Goal: Task Accomplishment & Management: Complete application form

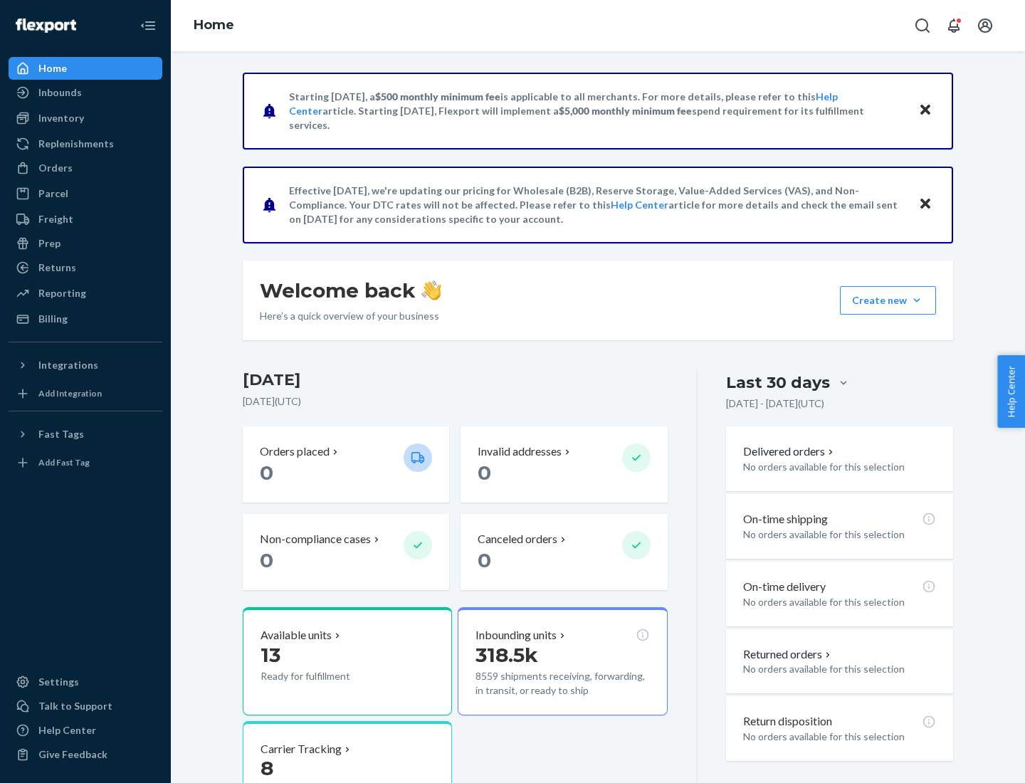
click at [917, 300] on button "Create new Create new inbound Create new order Create new product" at bounding box center [888, 300] width 96 height 28
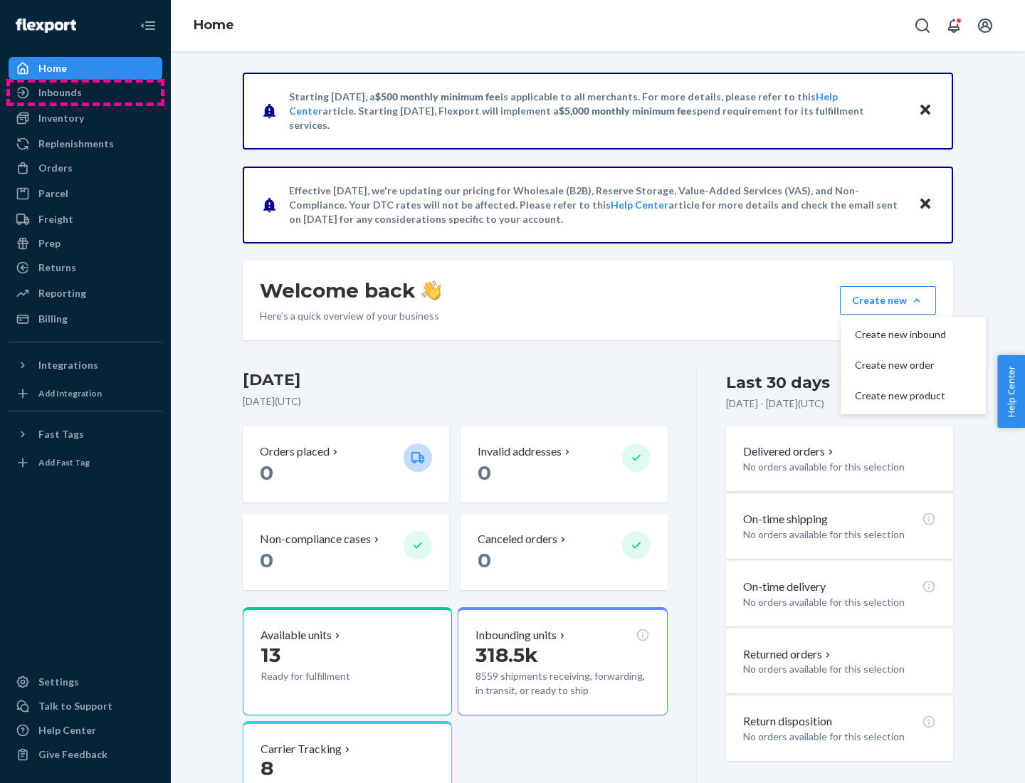
click at [85, 93] on div "Inbounds" at bounding box center [85, 93] width 151 height 20
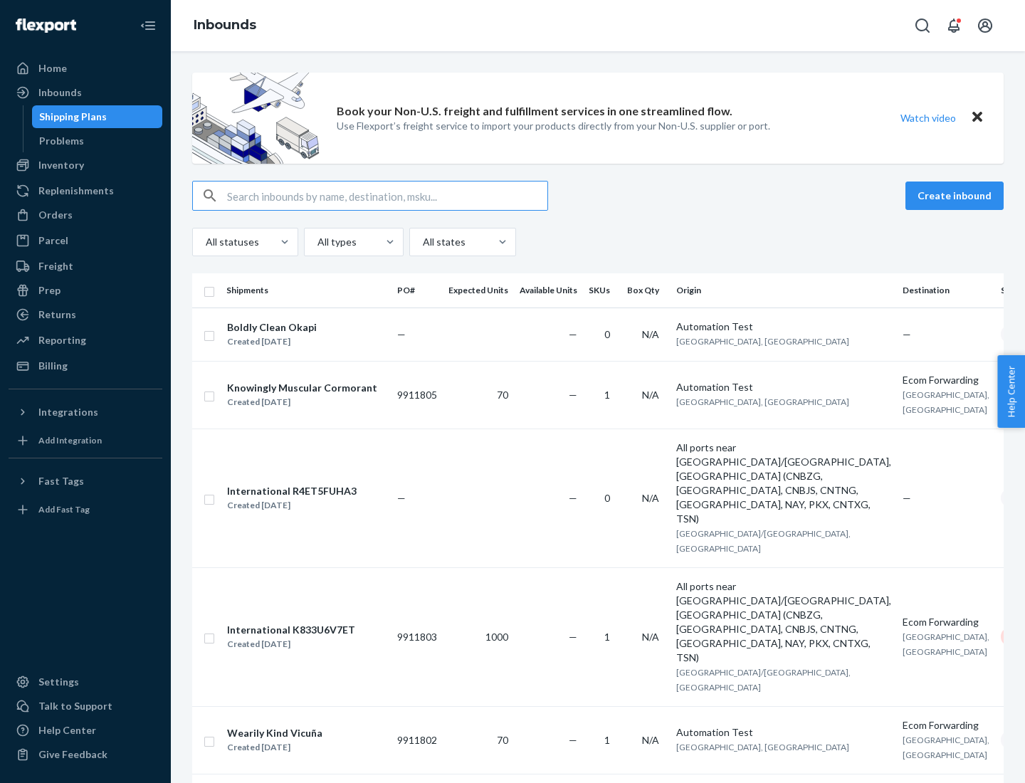
click at [956, 196] on button "Create inbound" at bounding box center [954, 195] width 98 height 28
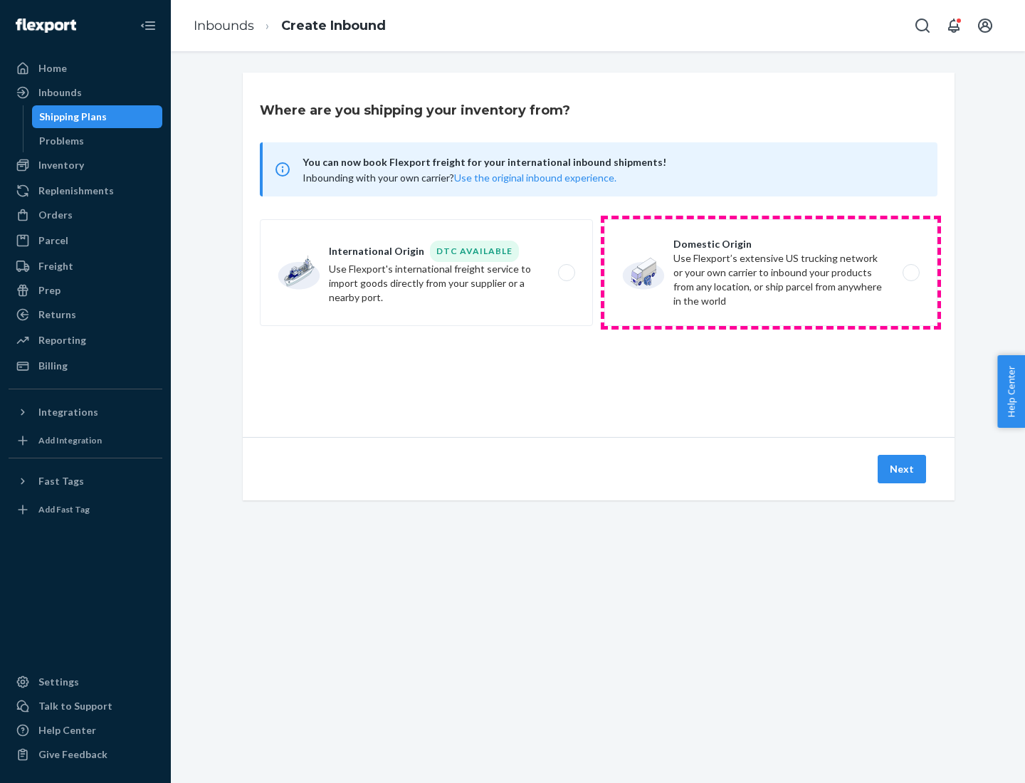
click at [771, 273] on label "Domestic Origin Use Flexport’s extensive US trucking network or your own carrie…" at bounding box center [770, 272] width 333 height 107
click at [910, 273] on input "Domestic Origin Use Flexport’s extensive US trucking network or your own carrie…" at bounding box center [914, 272] width 9 height 9
radio input "true"
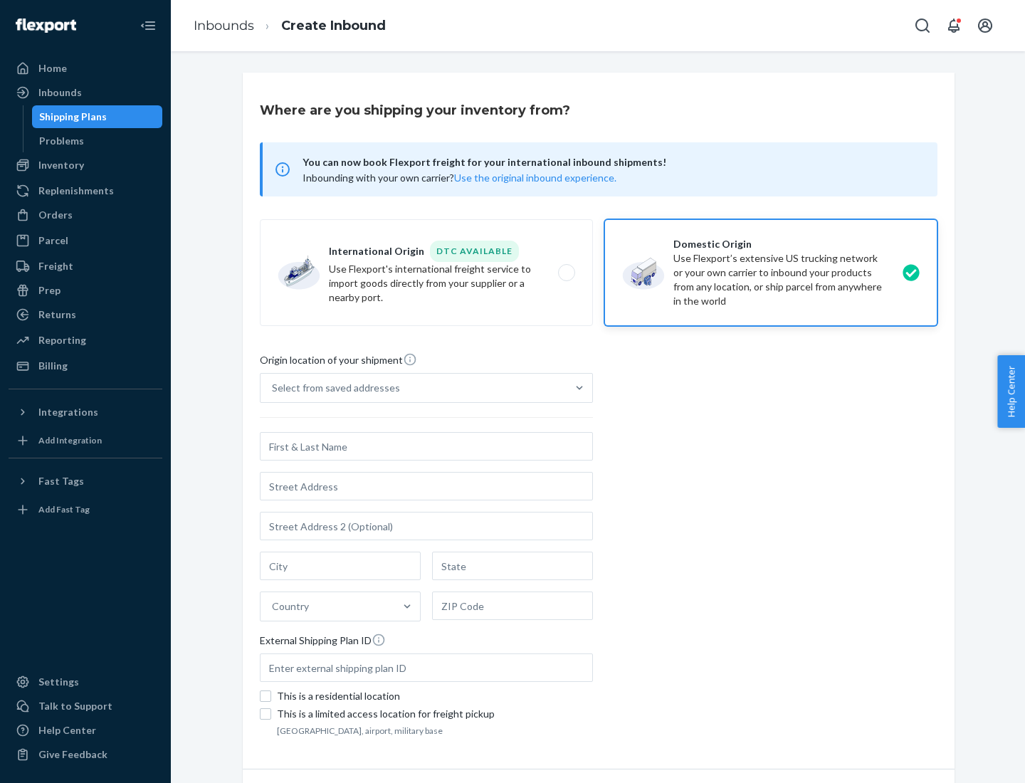
click at [413, 388] on div "Select from saved addresses" at bounding box center [413, 388] width 306 height 28
click at [273, 388] on input "Select from saved addresses" at bounding box center [272, 388] width 1 height 14
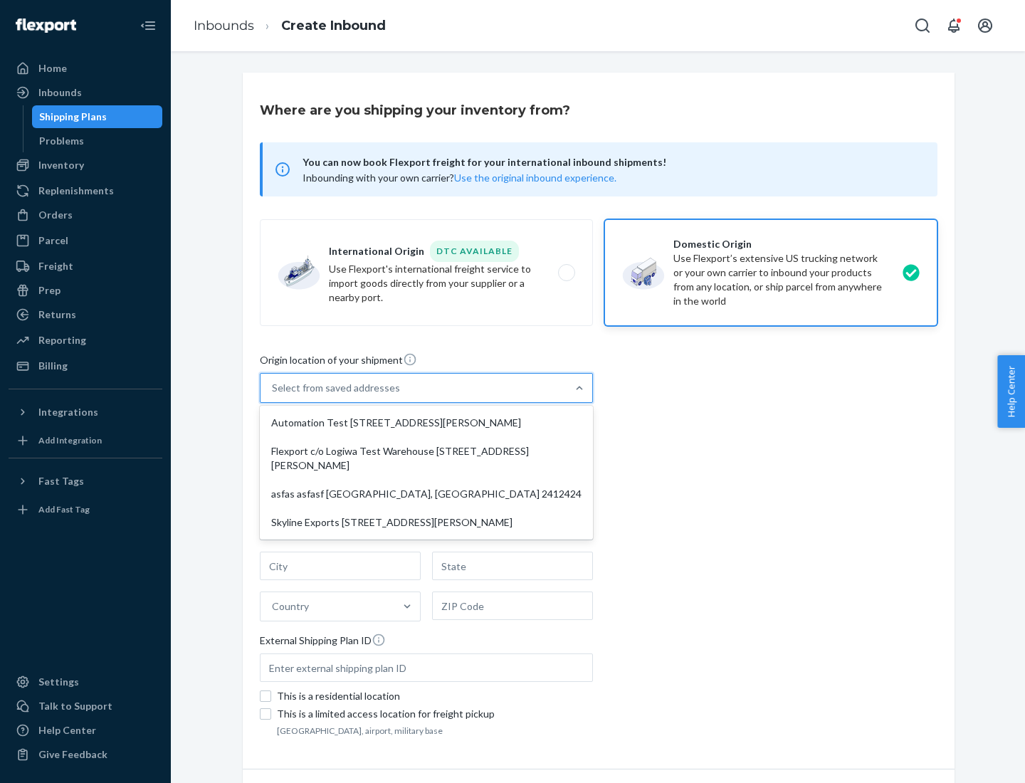
scroll to position [6, 0]
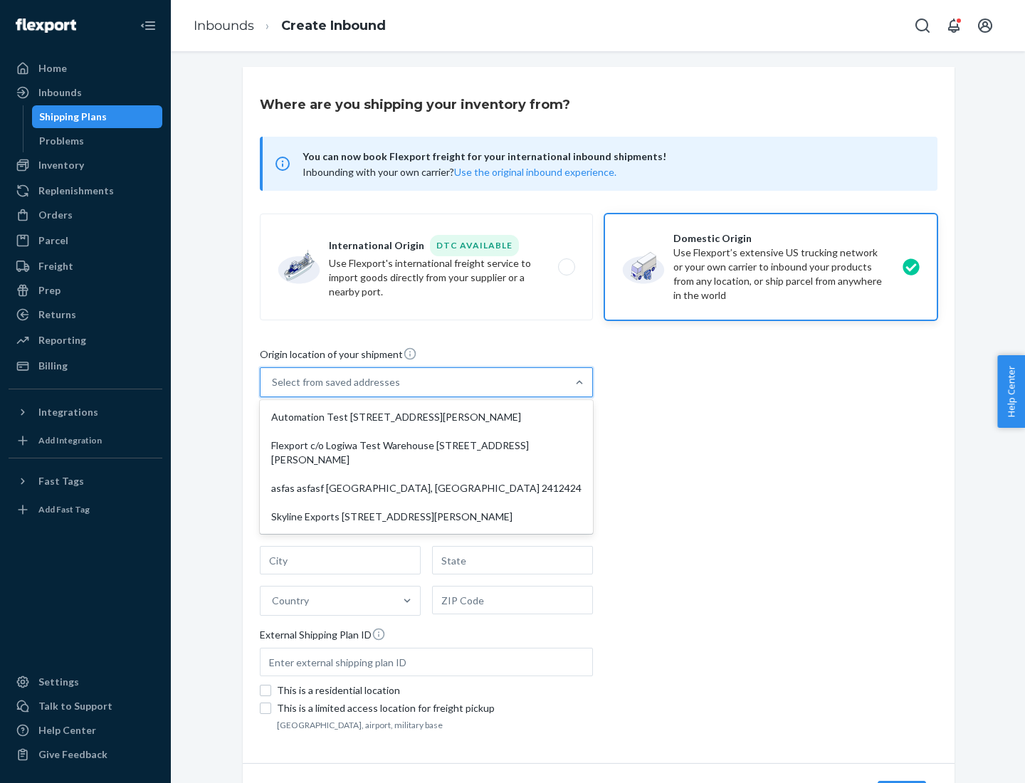
click at [426, 417] on div "Automation Test [STREET_ADDRESS][PERSON_NAME]" at bounding box center [426, 417] width 327 height 28
click at [273, 389] on input "option Automation Test [STREET_ADDRESS][PERSON_NAME] focused, 1 of 4. 4 results…" at bounding box center [272, 382] width 1 height 14
type input "Automation Test"
type input "9th Floor"
type input "[GEOGRAPHIC_DATA]"
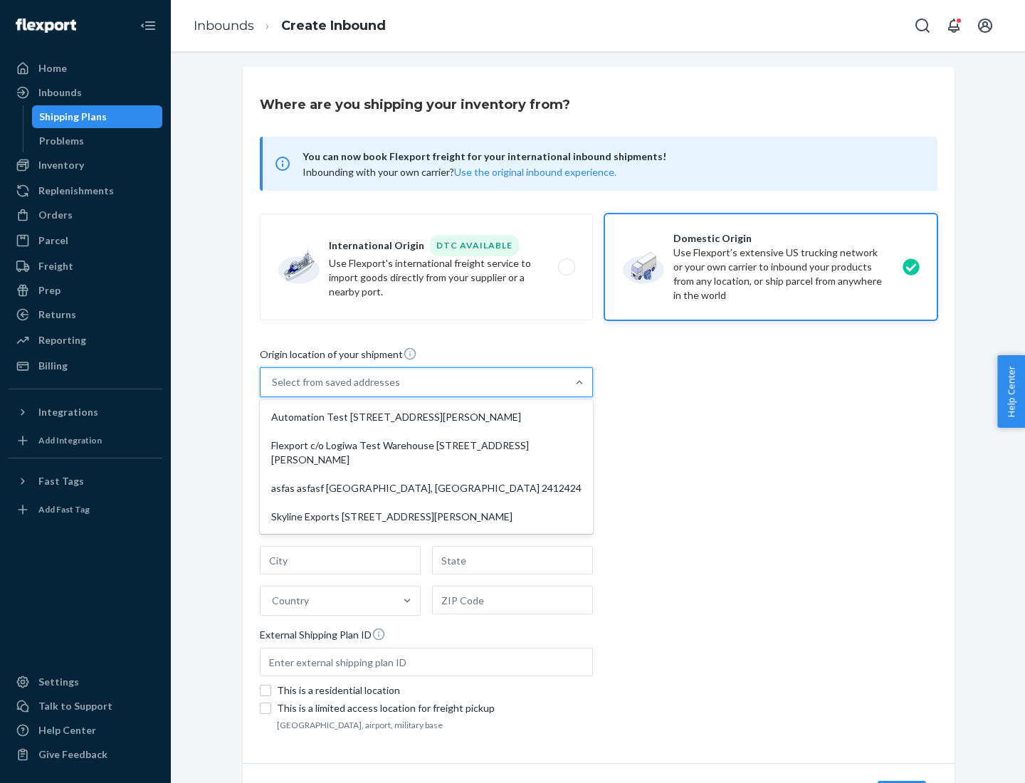
type input "CA"
type input "94104"
type input "[STREET_ADDRESS][PERSON_NAME]"
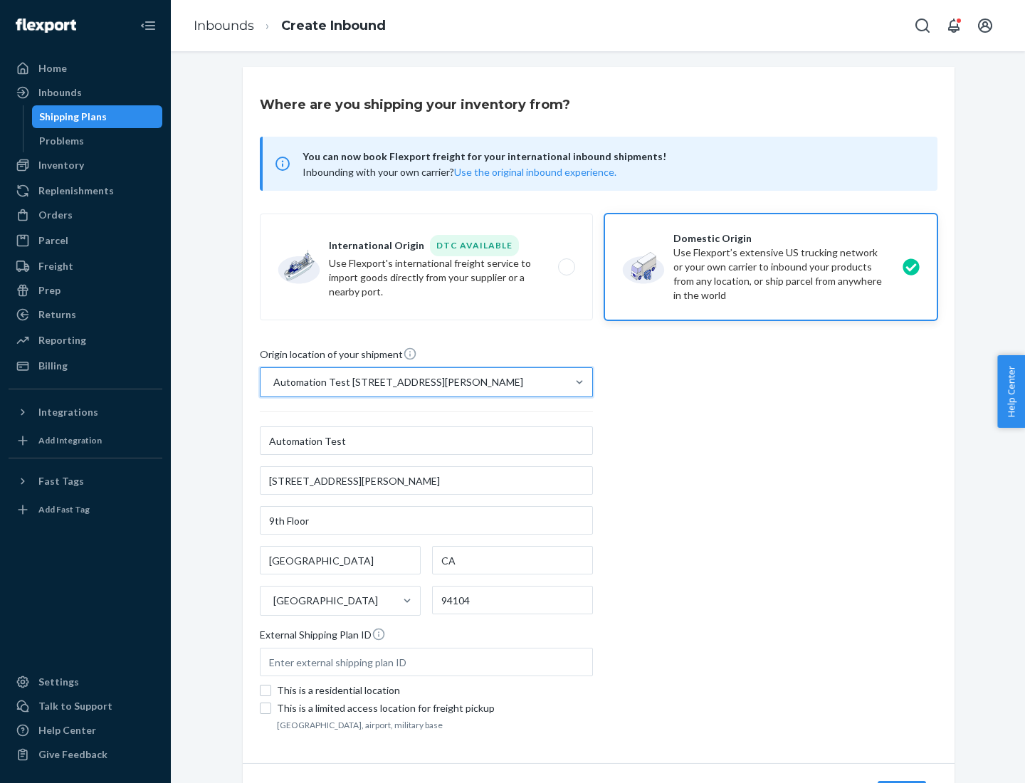
scroll to position [83, 0]
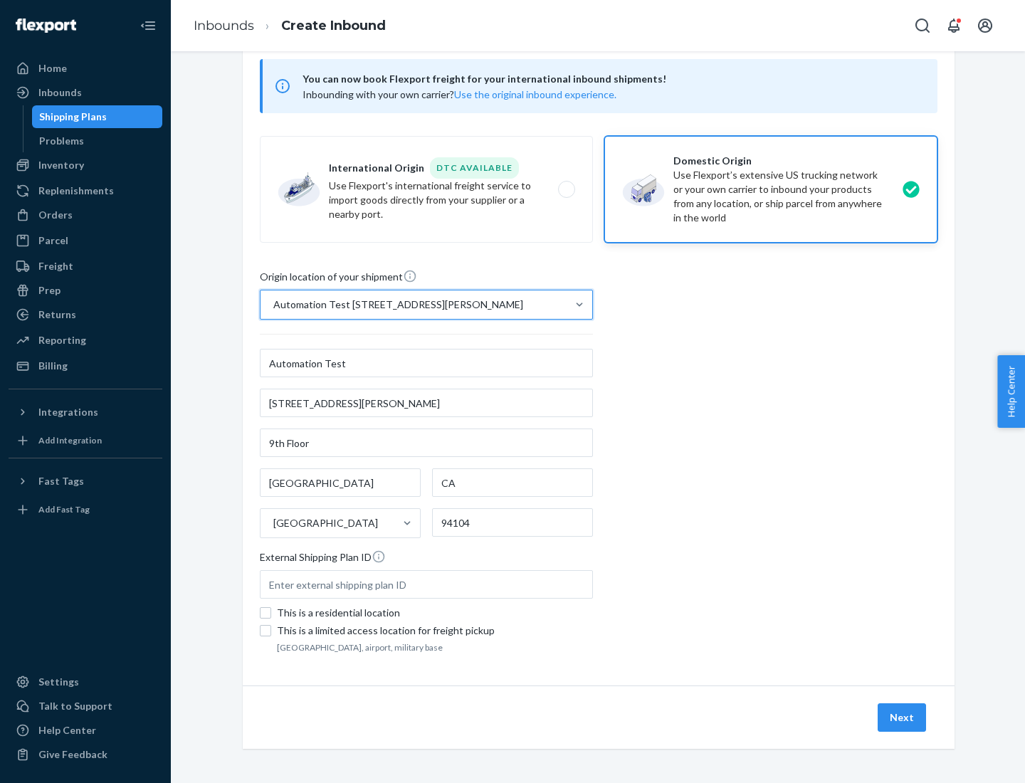
click at [902, 717] on button "Next" at bounding box center [901, 717] width 48 height 28
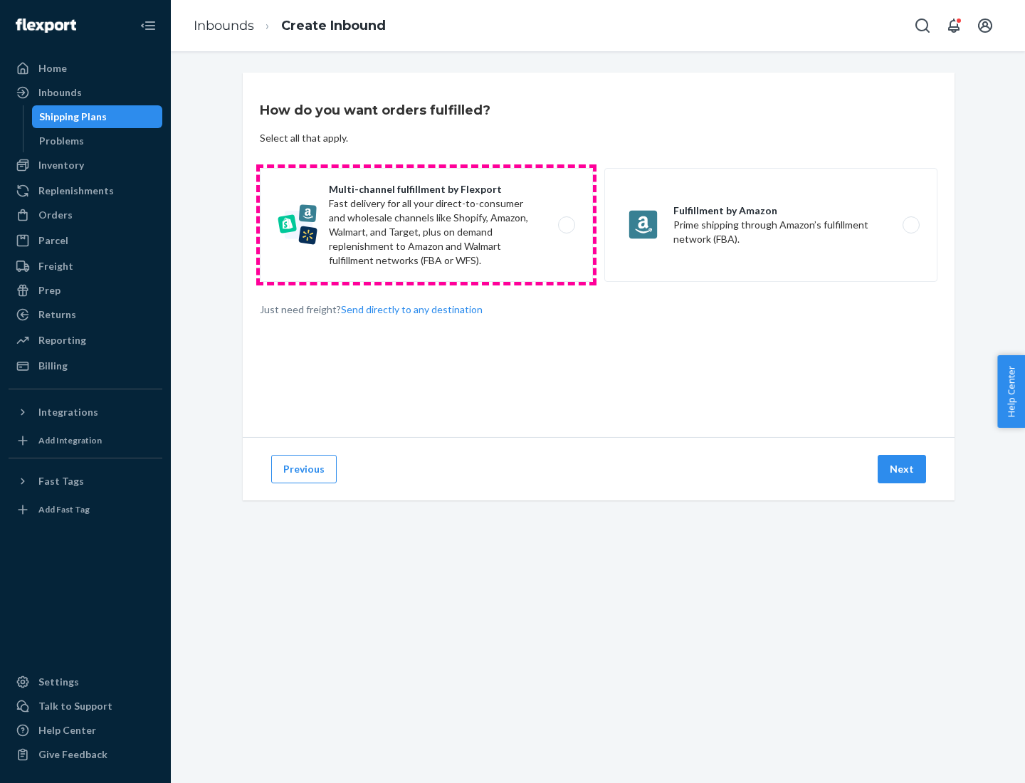
click at [426, 225] on label "Multi-channel fulfillment by Flexport Fast delivery for all your direct-to-cons…" at bounding box center [426, 225] width 333 height 114
click at [566, 225] on input "Multi-channel fulfillment by Flexport Fast delivery for all your direct-to-cons…" at bounding box center [570, 225] width 9 height 9
radio input "true"
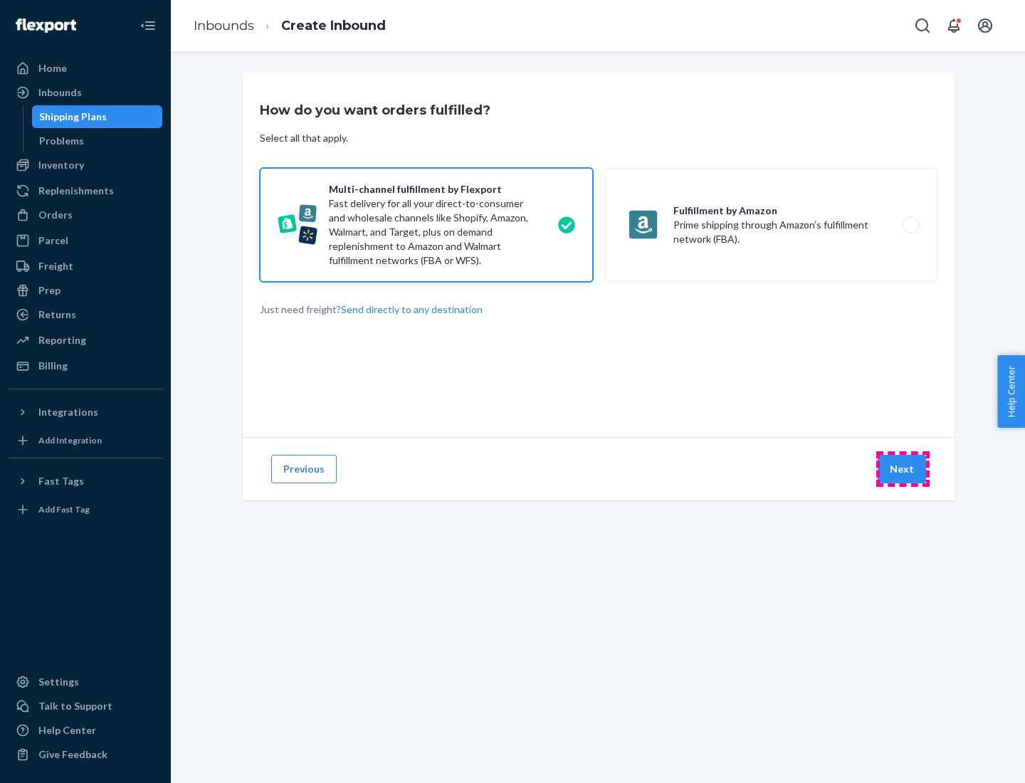
click at [902, 469] on button "Next" at bounding box center [901, 469] width 48 height 28
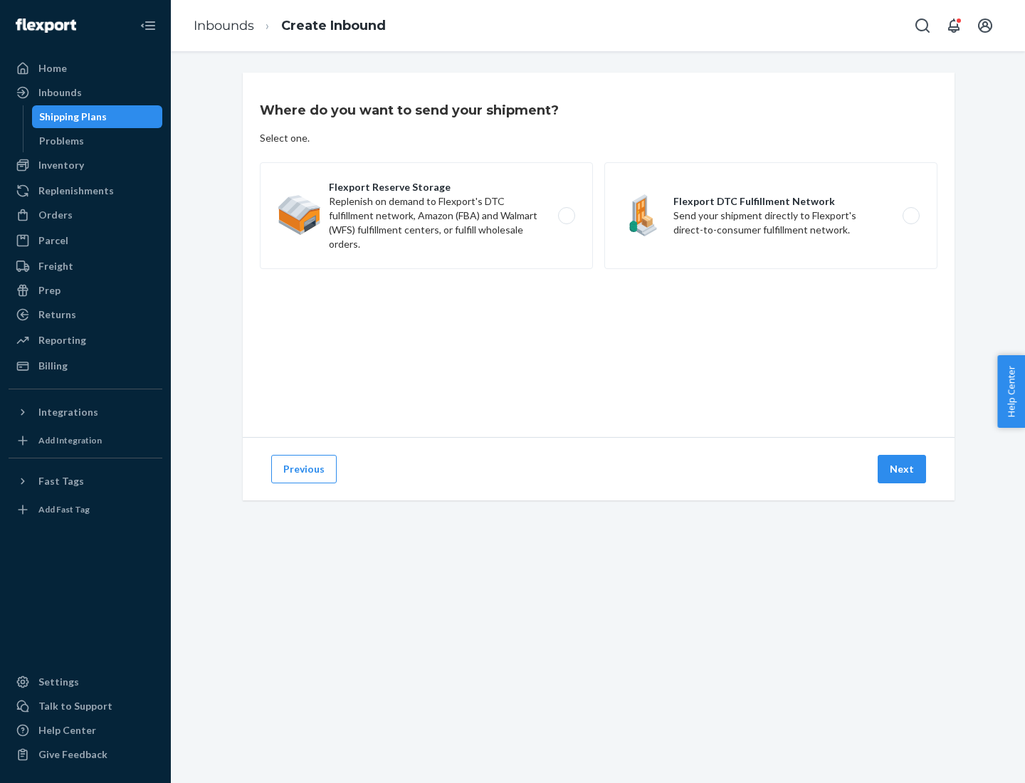
click at [771, 216] on label "Flexport DTC Fulfillment Network Send your shipment directly to Flexport's dire…" at bounding box center [770, 215] width 333 height 107
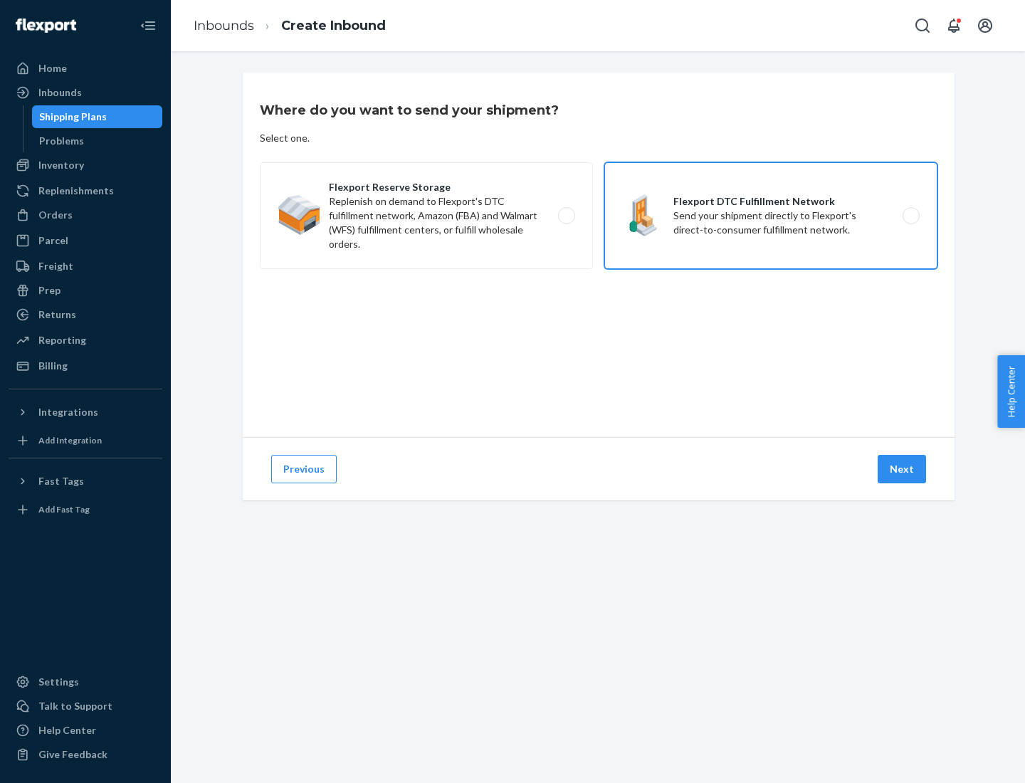
click at [910, 216] on input "Flexport DTC Fulfillment Network Send your shipment directly to Flexport's dire…" at bounding box center [914, 215] width 9 height 9
radio input "true"
click at [902, 469] on button "Next" at bounding box center [901, 469] width 48 height 28
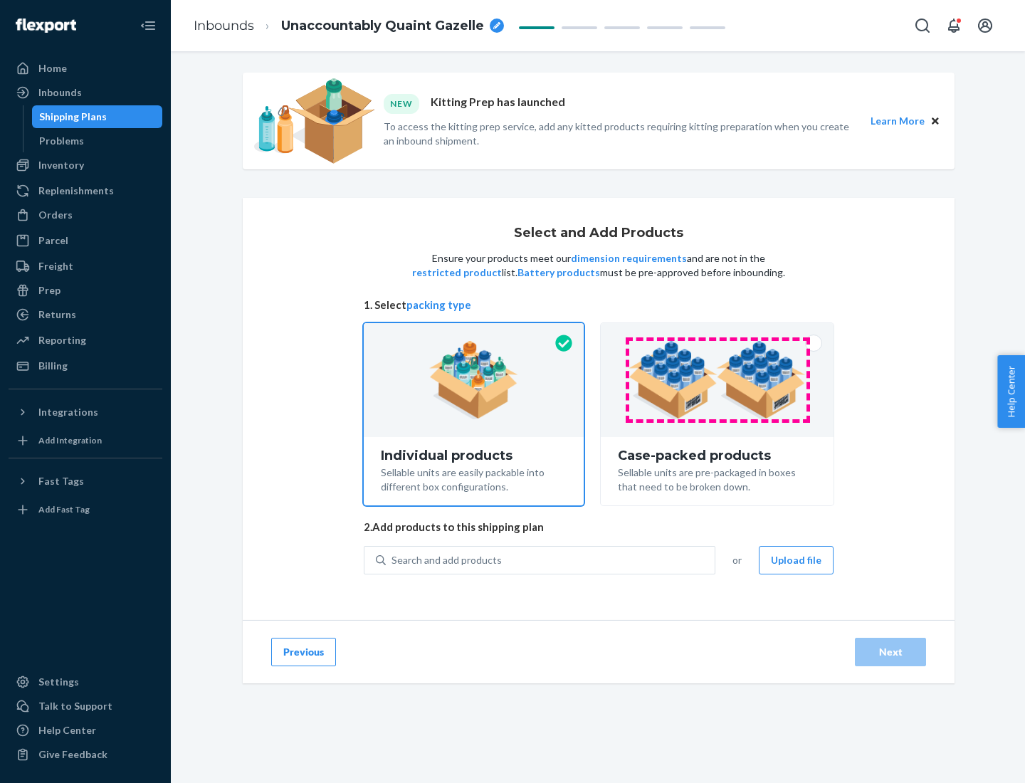
click at [717, 380] on img at bounding box center [716, 380] width 177 height 78
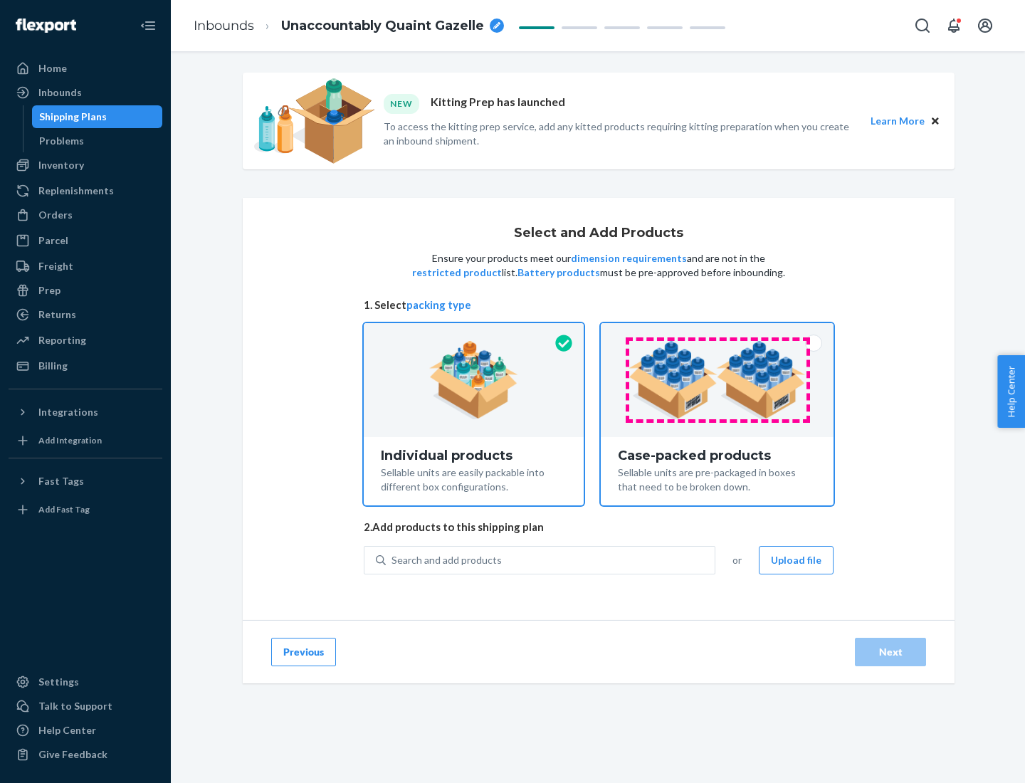
click at [717, 332] on input "Case-packed products Sellable units are pre-packaged in boxes that need to be b…" at bounding box center [716, 327] width 9 height 9
radio input "true"
radio input "false"
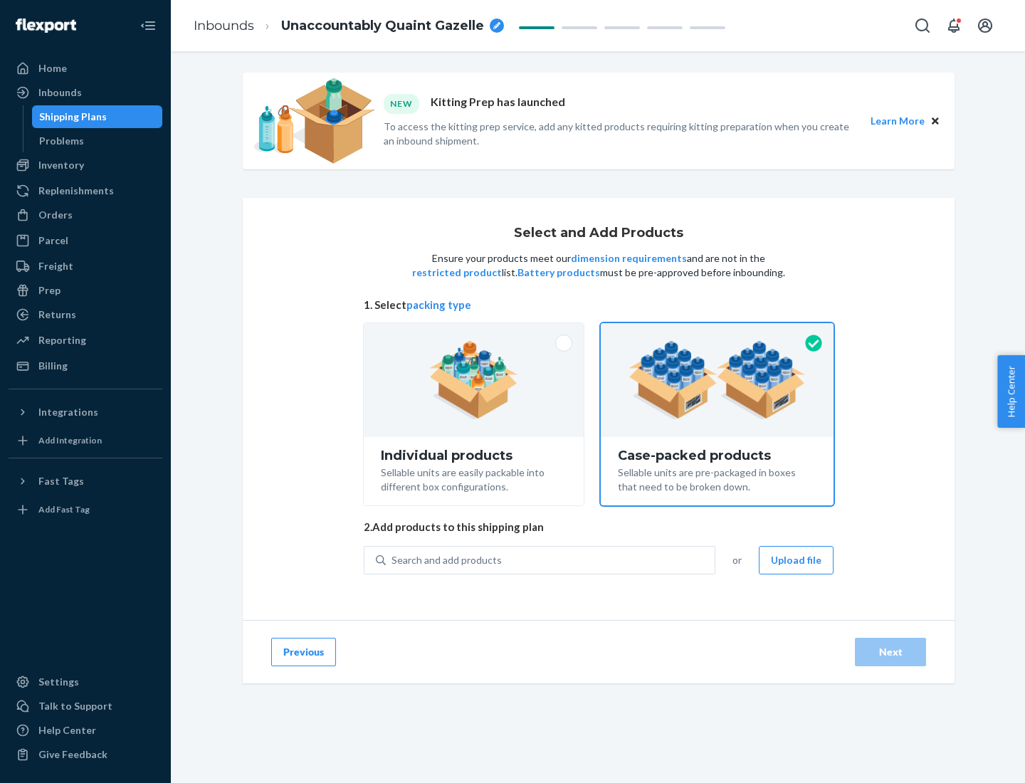
click at [551, 559] on div "Search and add products" at bounding box center [550, 560] width 329 height 26
click at [393, 559] on input "Search and add products" at bounding box center [391, 560] width 1 height 14
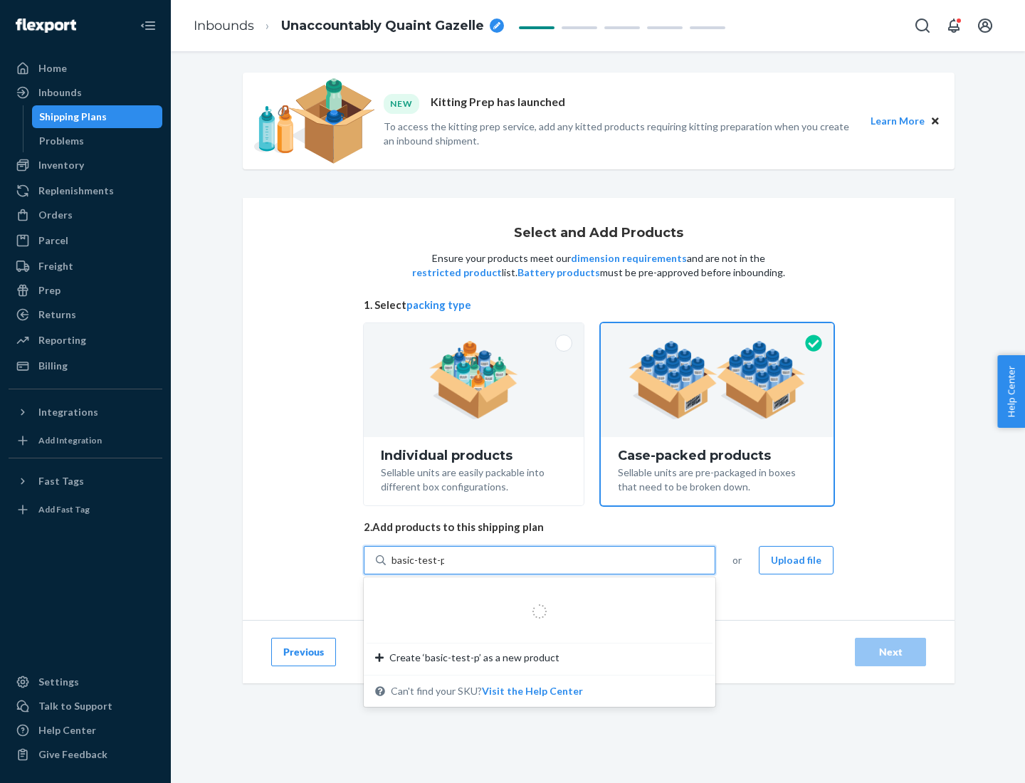
type input "basic-test-product-1"
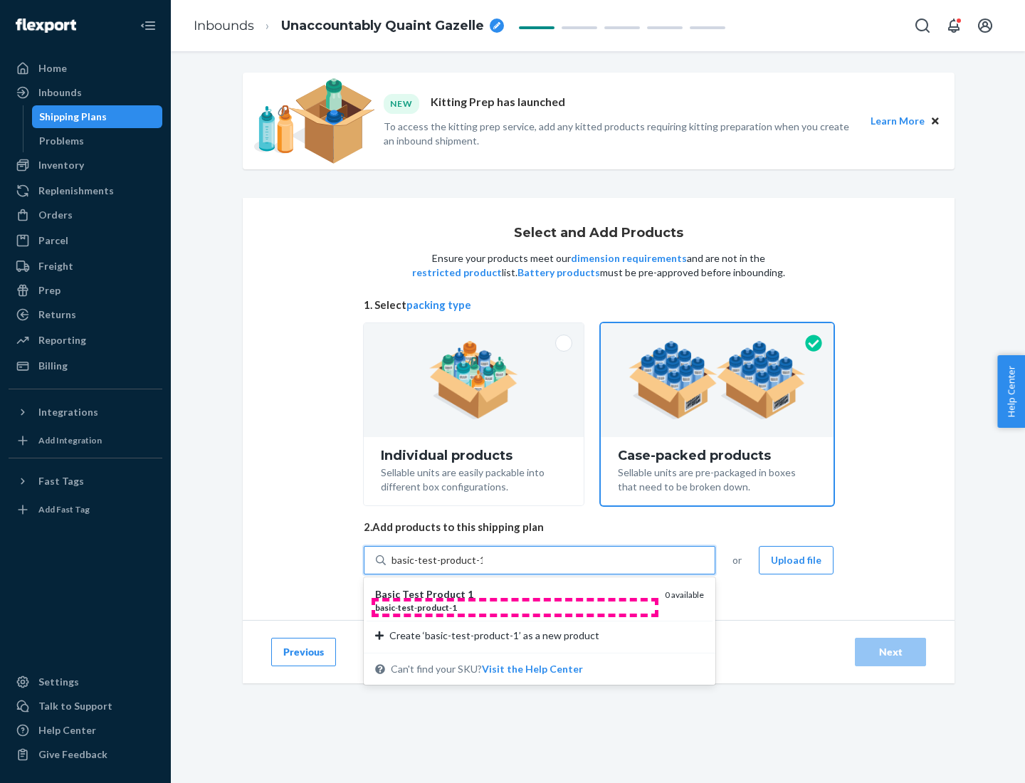
click at [515, 607] on div "basic - test - product - 1" at bounding box center [514, 607] width 278 height 12
click at [483, 567] on input "basic-test-product-1" at bounding box center [436, 560] width 91 height 14
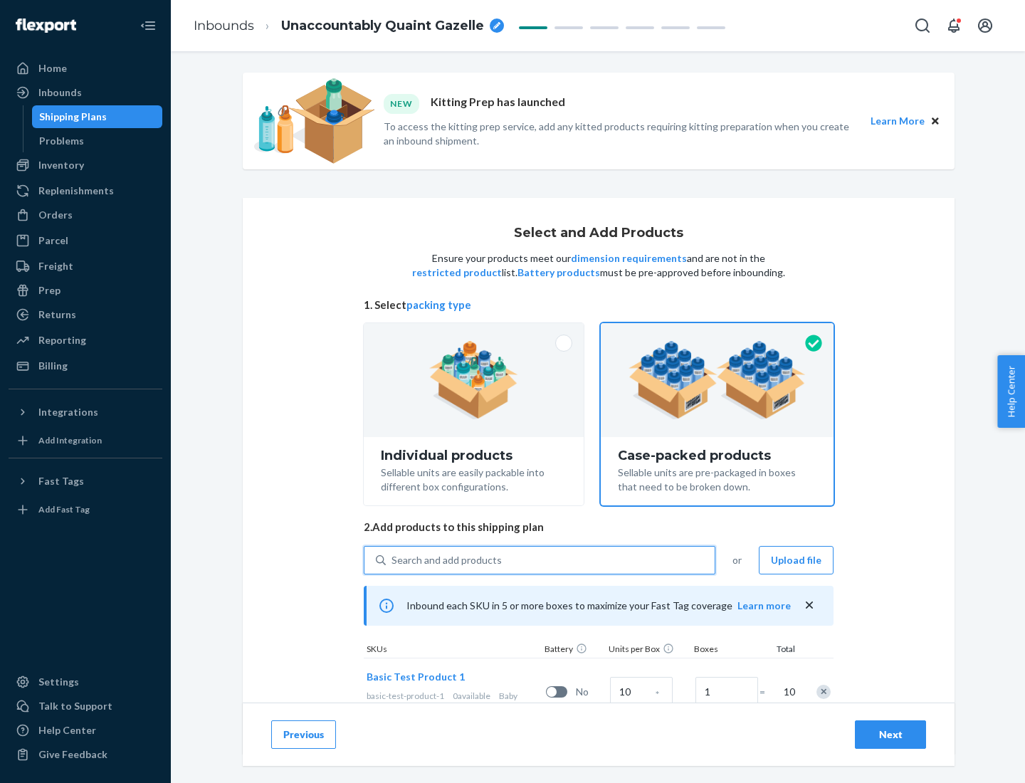
scroll to position [51, 0]
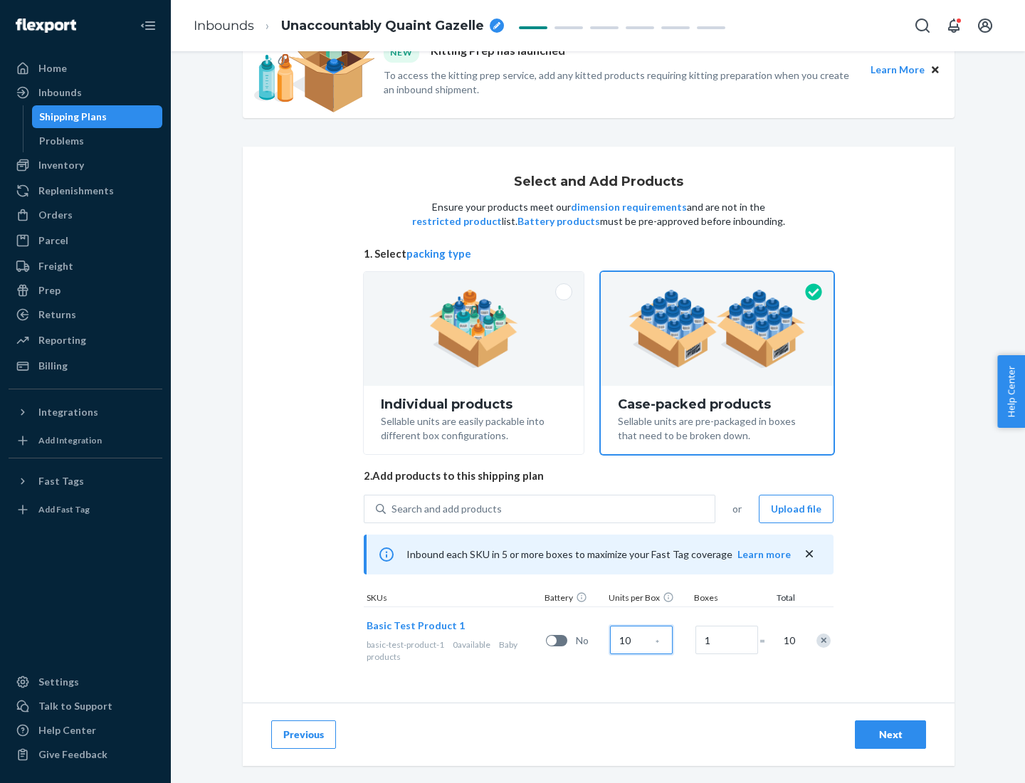
type input "10"
type input "7"
click at [890, 734] on div "Next" at bounding box center [890, 734] width 47 height 14
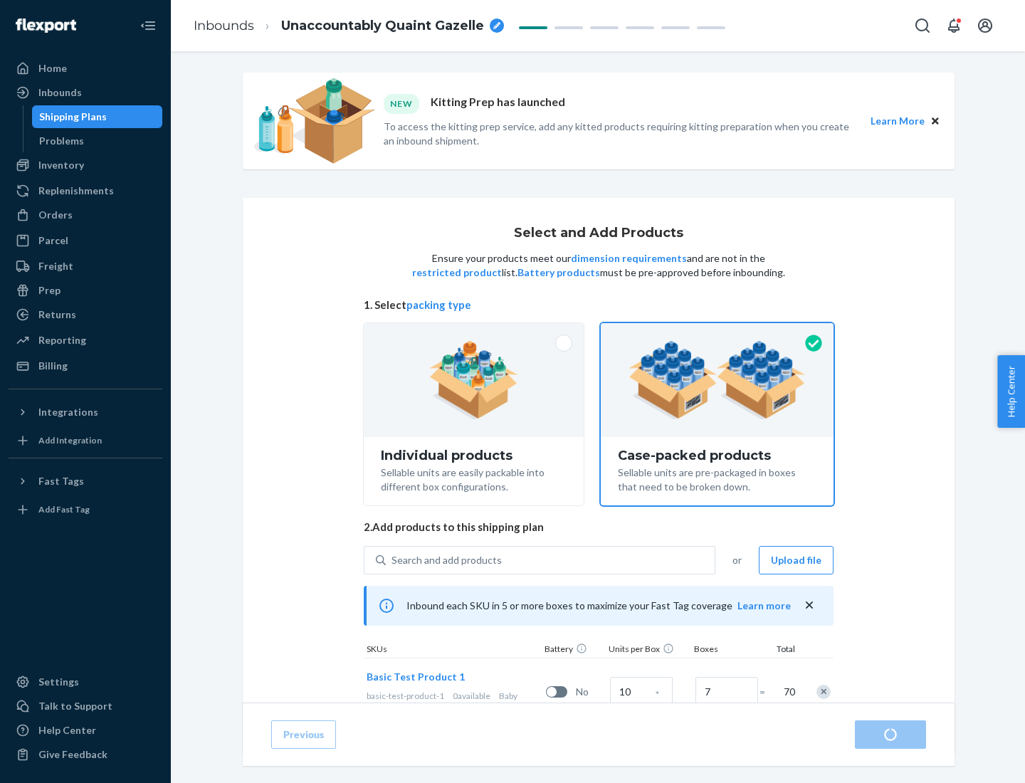
radio input "true"
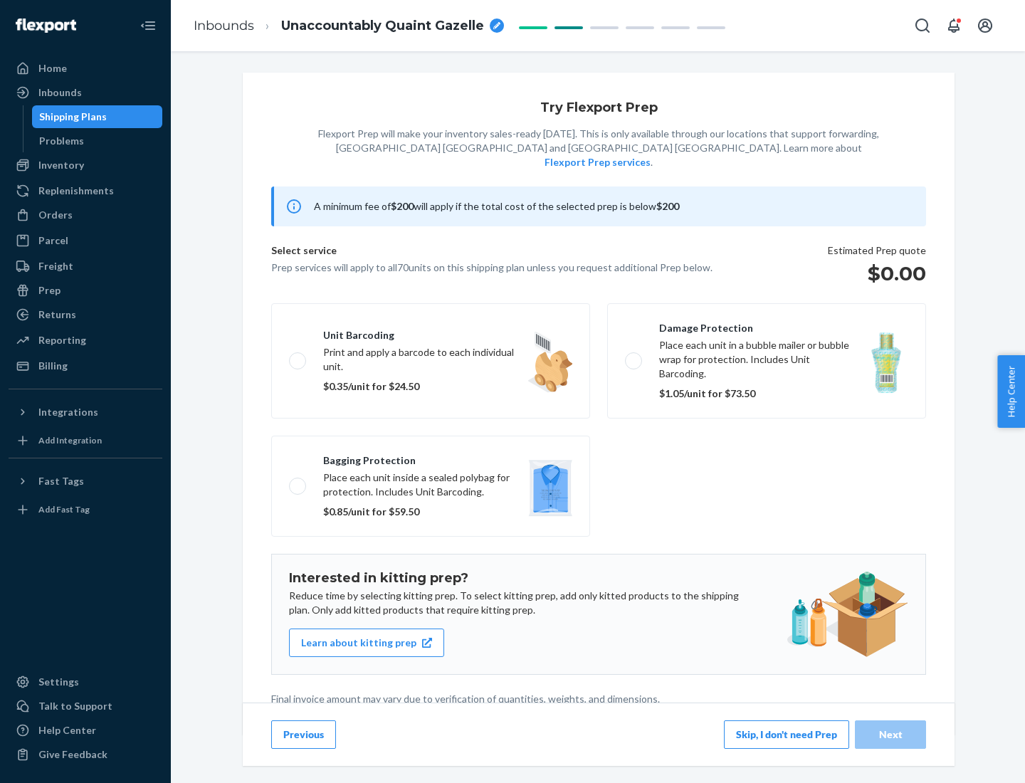
scroll to position [4, 0]
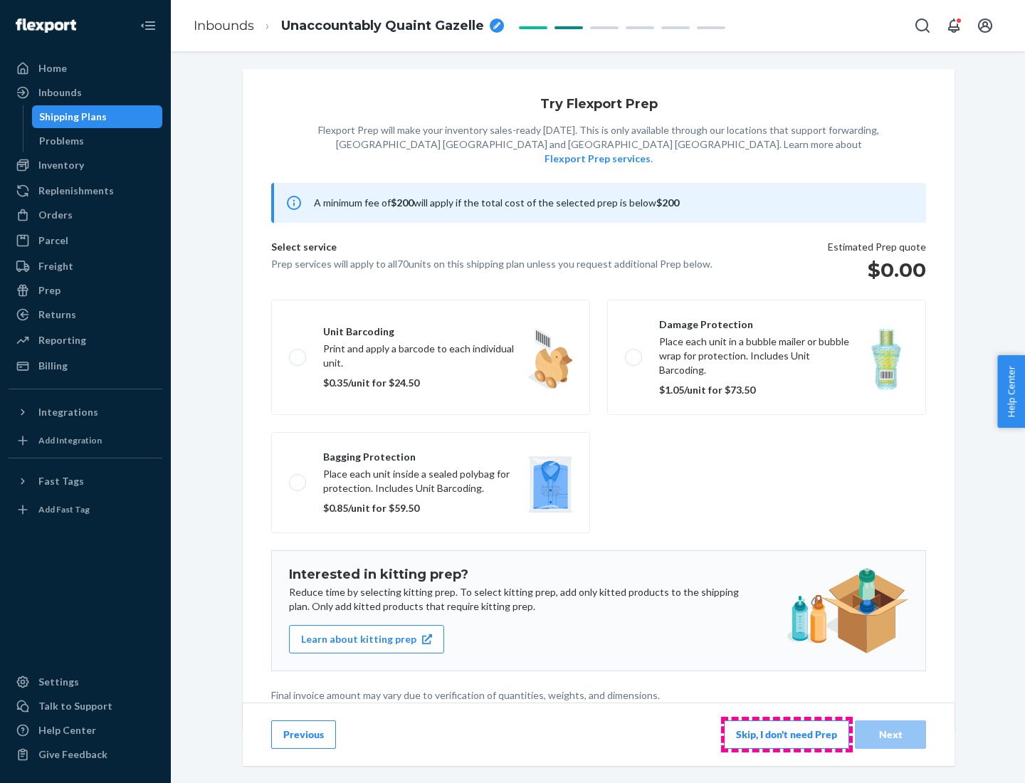
click at [786, 734] on button "Skip, I don't need Prep" at bounding box center [786, 734] width 125 height 28
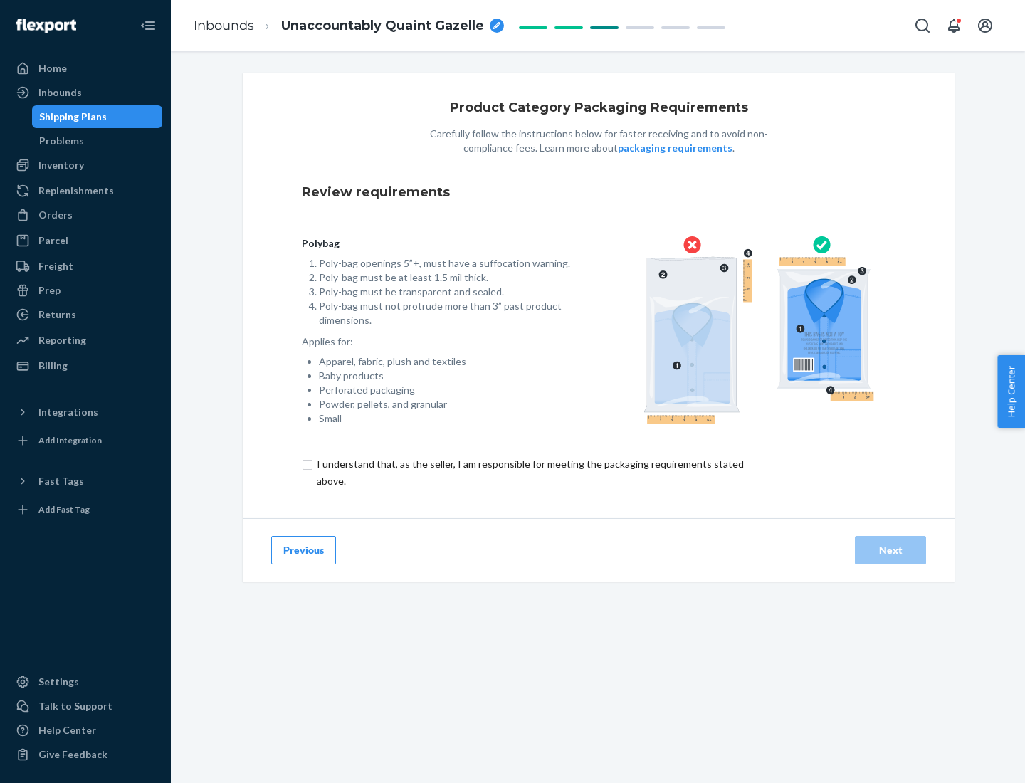
click at [529, 472] on input "checkbox" at bounding box center [538, 472] width 473 height 34
checkbox input "true"
click at [890, 549] on div "Next" at bounding box center [890, 550] width 47 height 14
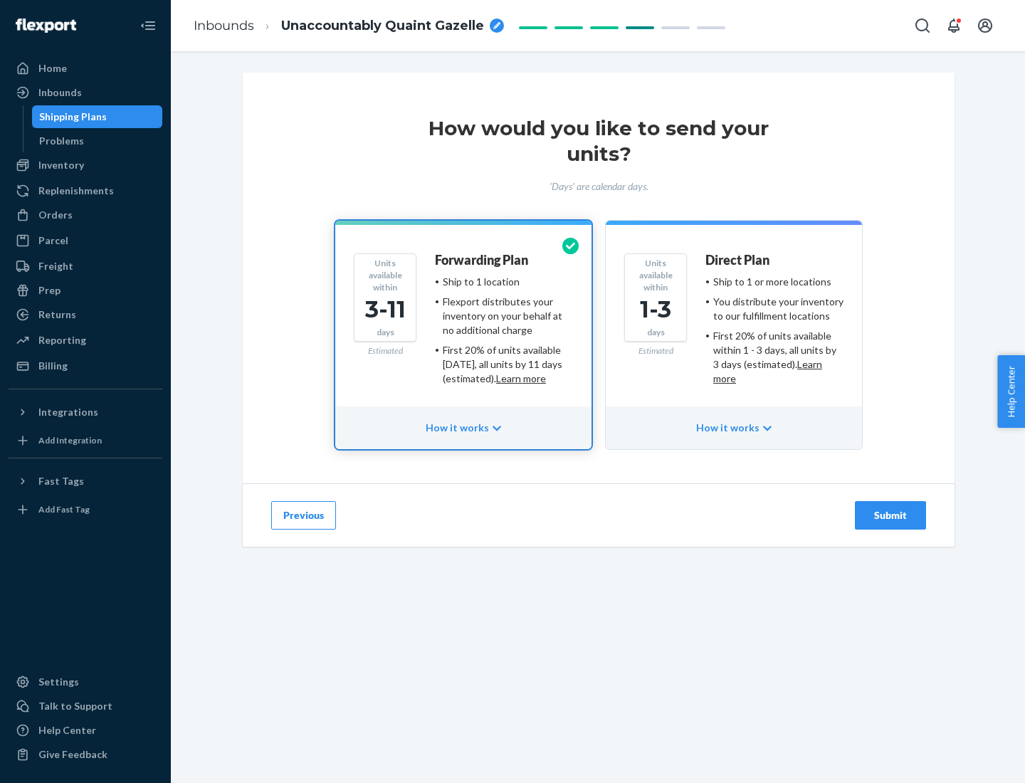
click at [734, 325] on ul "Ship to 1 or more locations You distribute your inventory to our fulfillment lo…" at bounding box center [774, 330] width 138 height 111
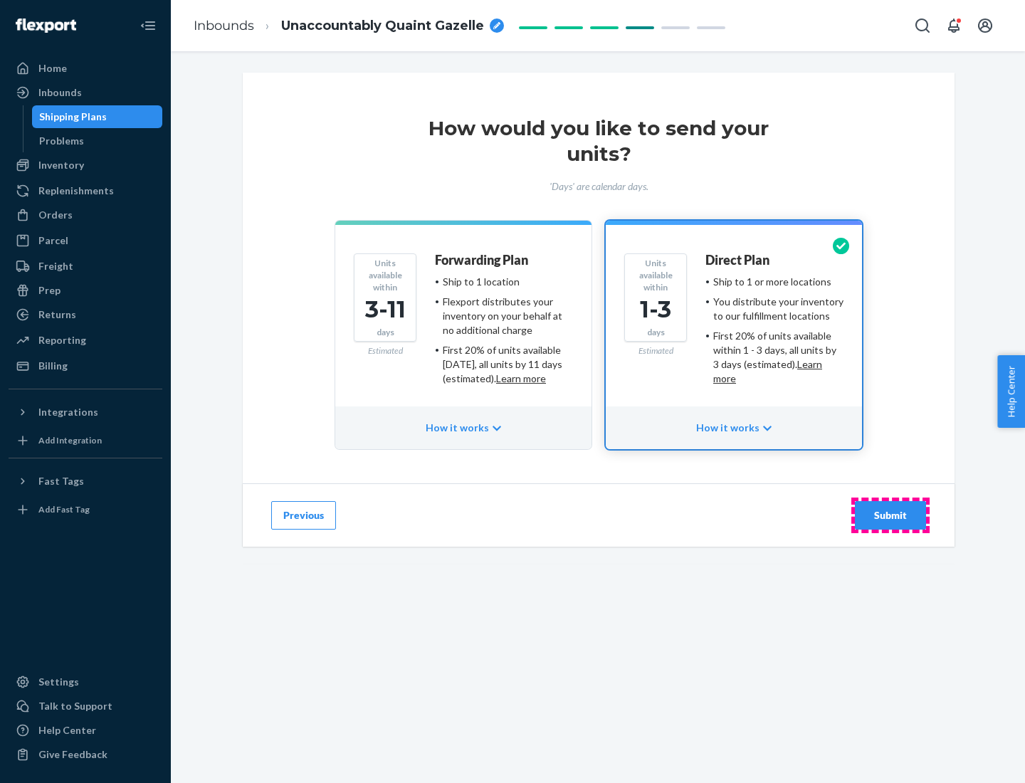
click at [890, 515] on div "Submit" at bounding box center [890, 515] width 47 height 14
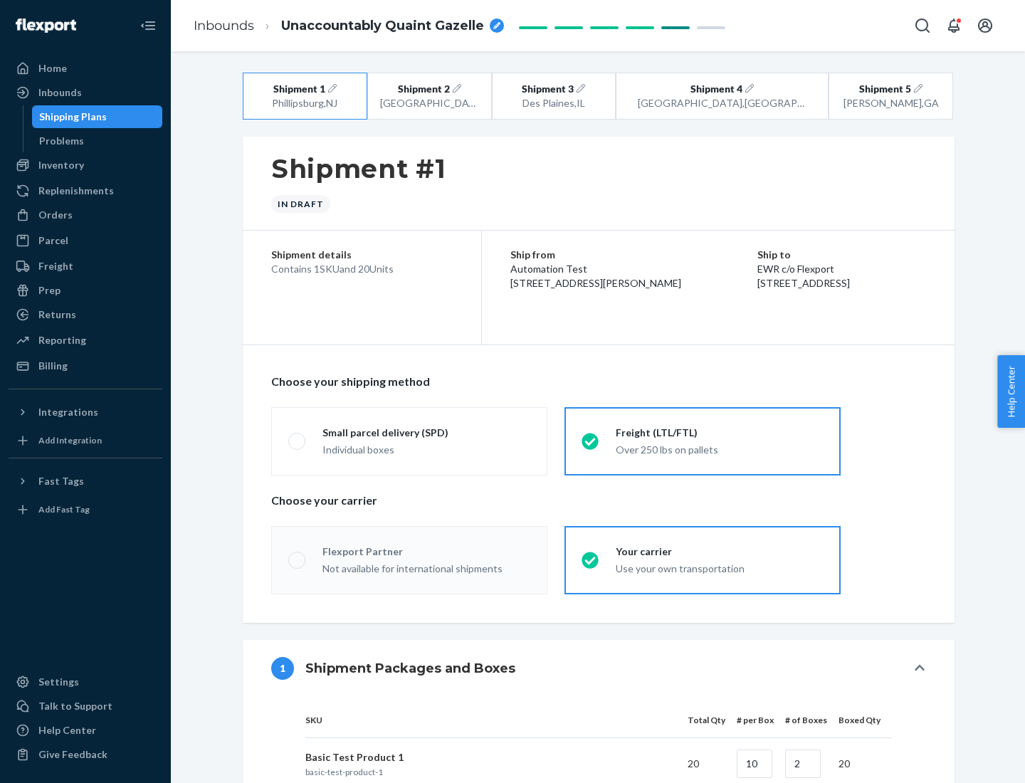
radio input "true"
radio input "false"
radio input "true"
radio input "false"
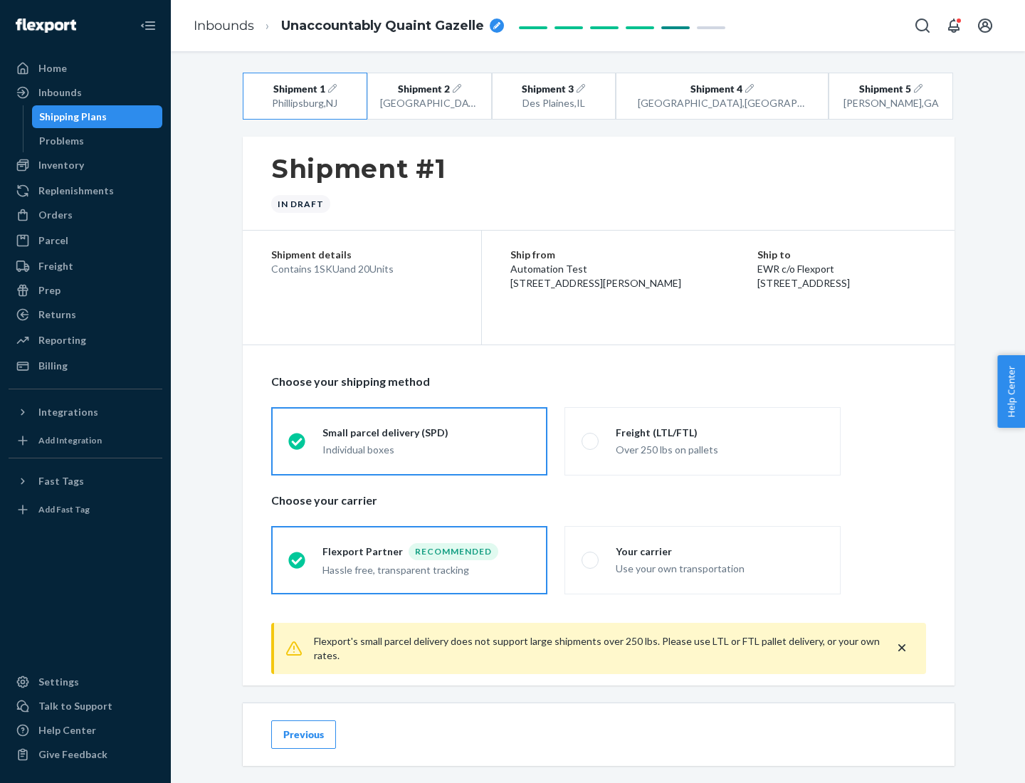
scroll to position [16, 0]
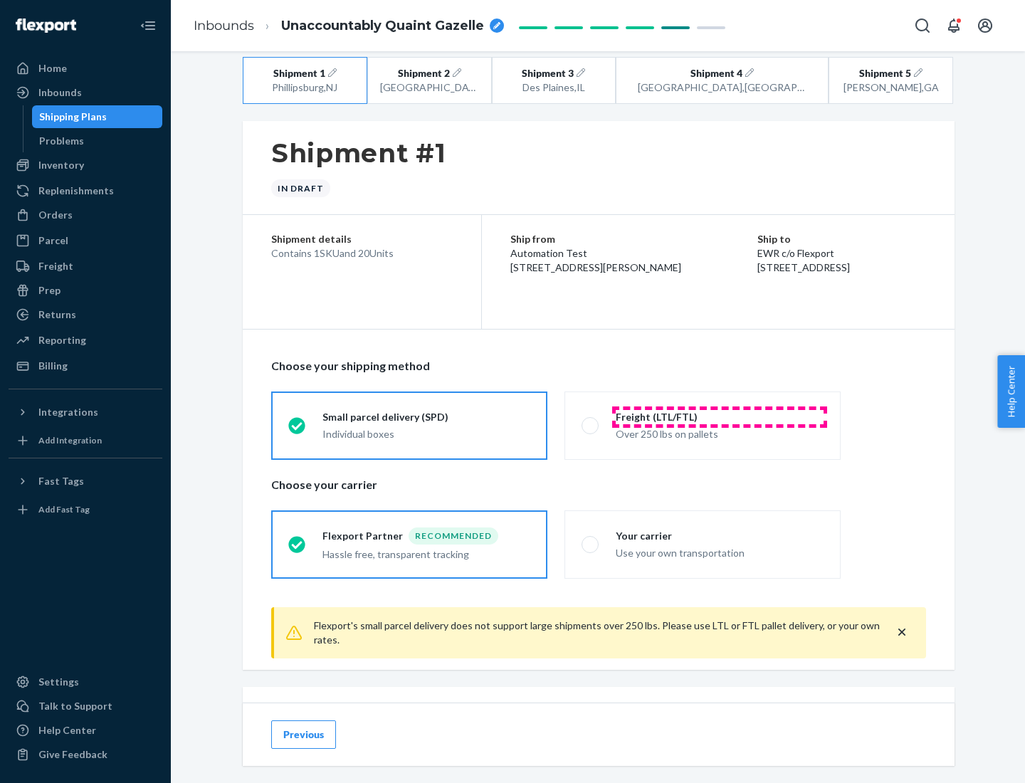
click at [719, 416] on div "Freight (LTL/FTL)" at bounding box center [720, 417] width 208 height 14
click at [591, 421] on input "Freight (LTL/FTL) Over 250 lbs on pallets" at bounding box center [585, 425] width 9 height 9
radio input "true"
radio input "false"
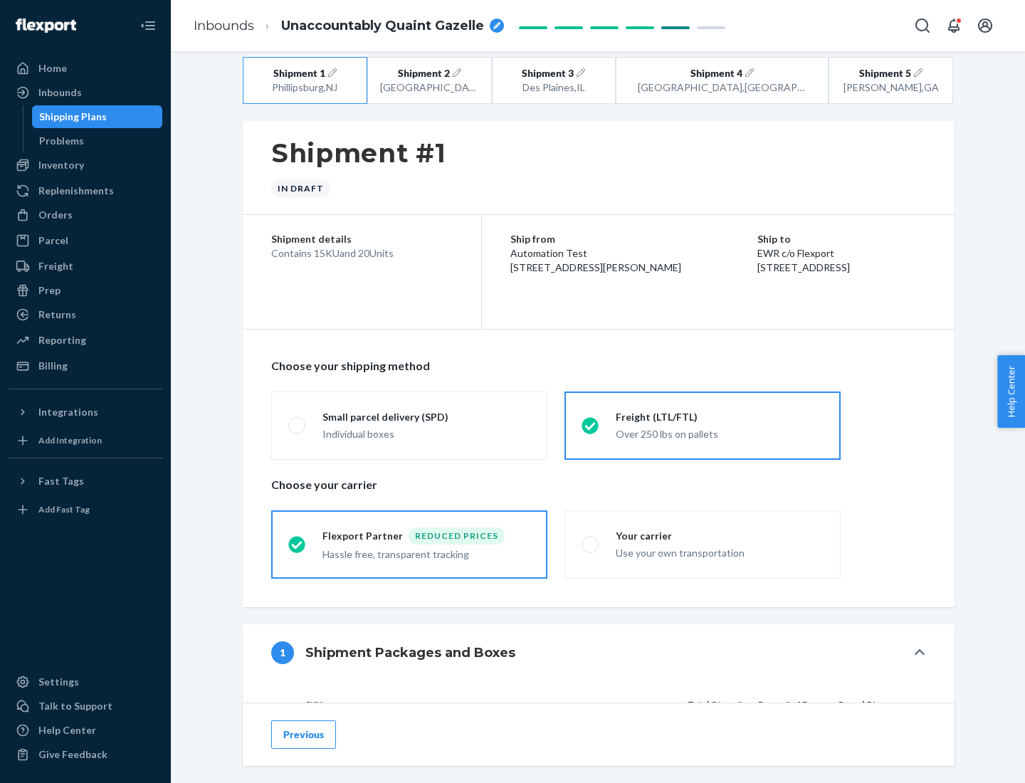
scroll to position [135, 0]
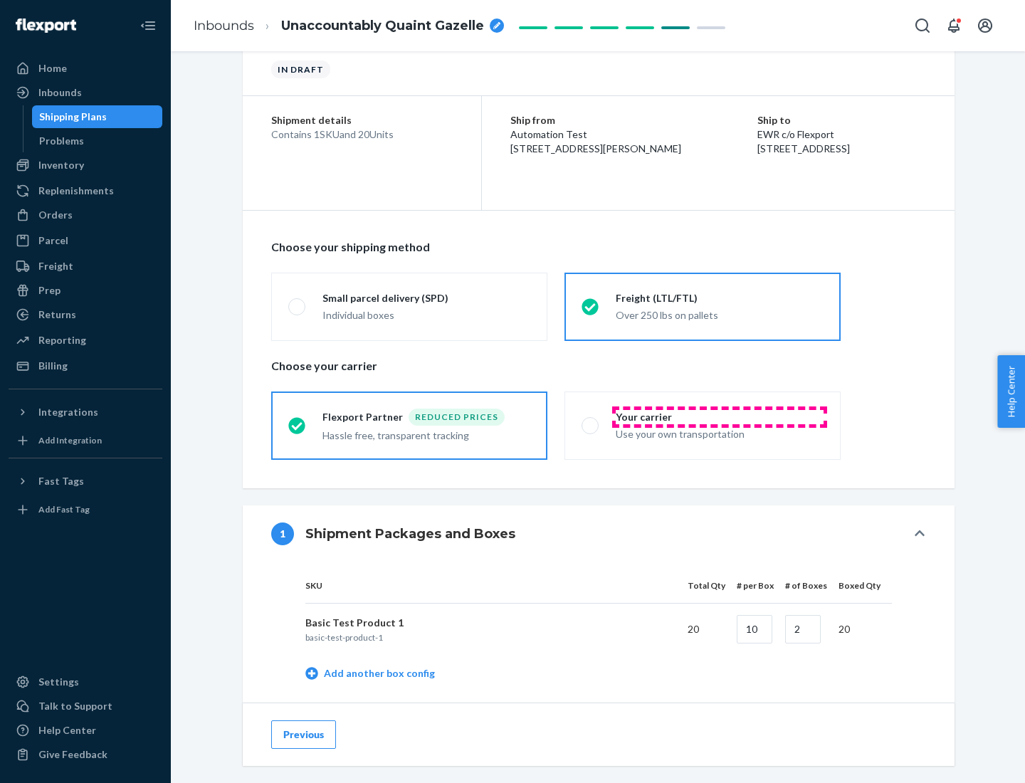
click at [719, 416] on div "Your carrier" at bounding box center [720, 417] width 208 height 14
click at [591, 421] on input "Your carrier Use your own transportation" at bounding box center [585, 425] width 9 height 9
radio input "true"
radio input "false"
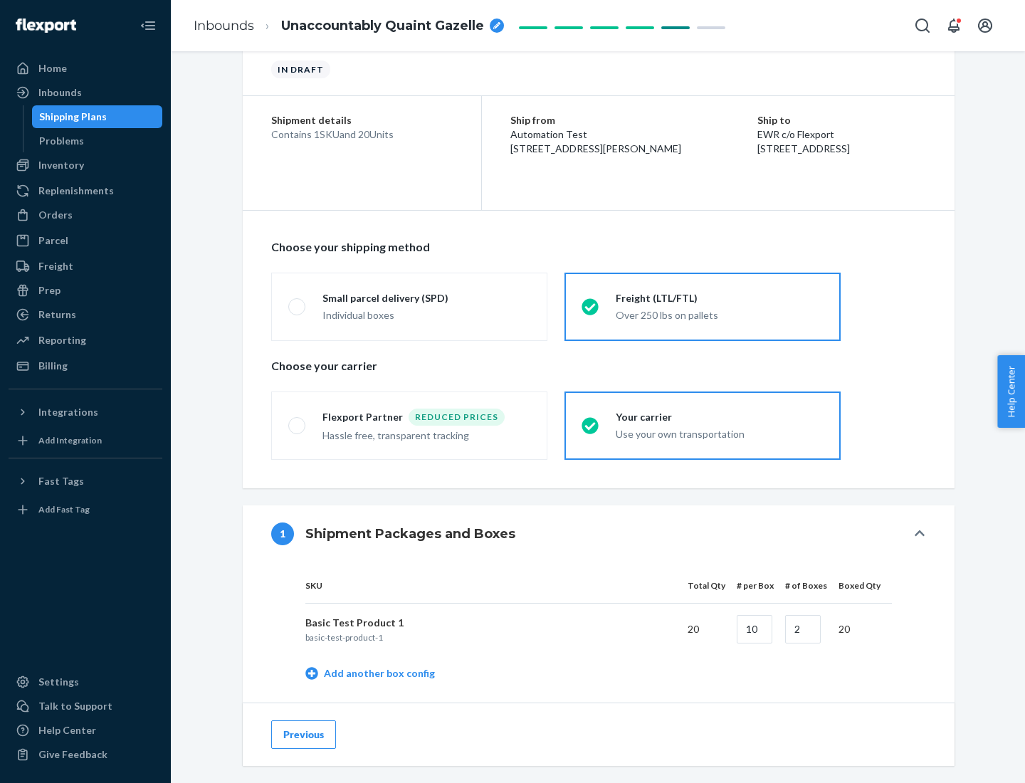
scroll to position [450, 0]
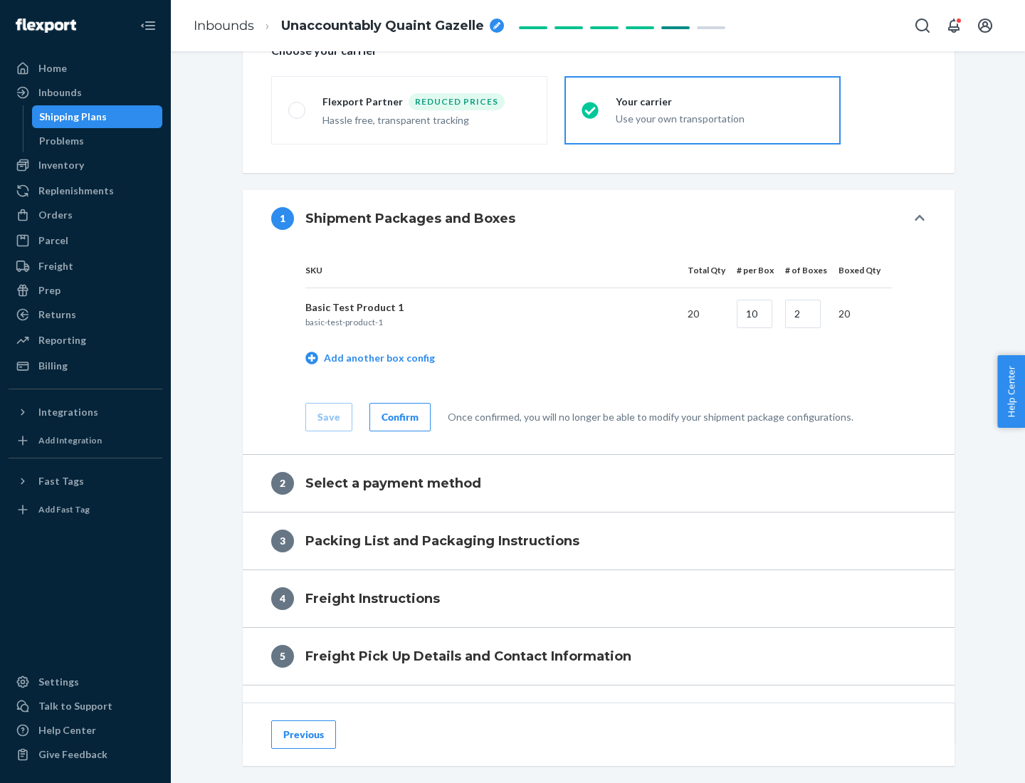
click at [398, 416] on div "Confirm" at bounding box center [399, 417] width 37 height 14
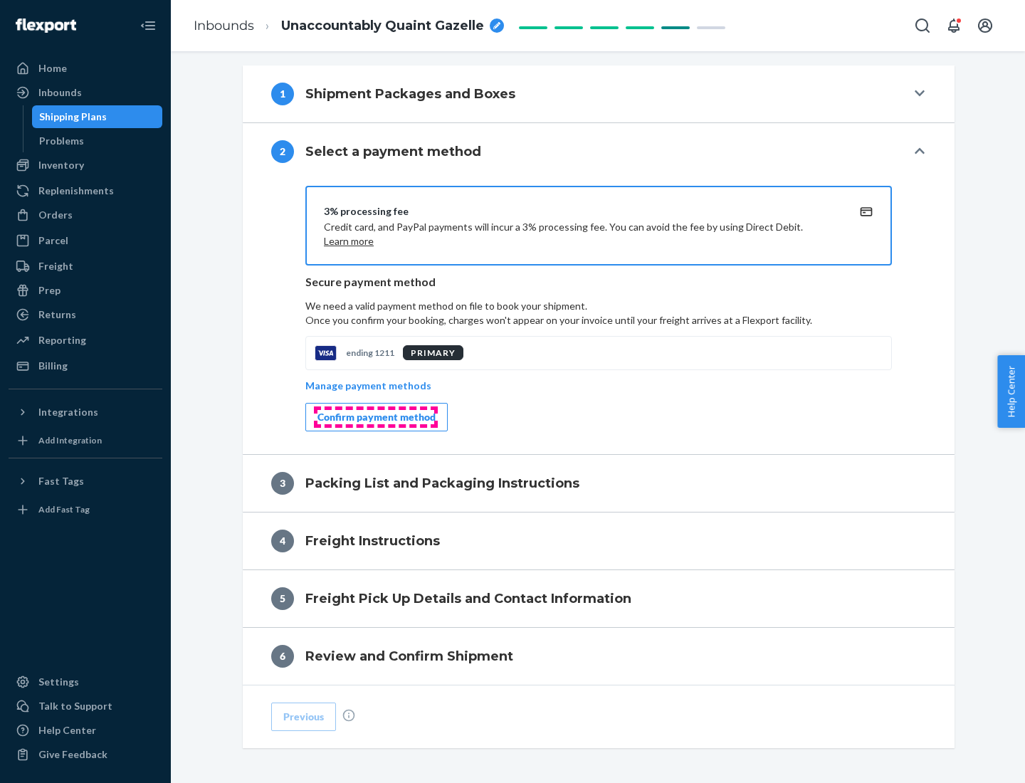
click at [375, 417] on div "Confirm payment method" at bounding box center [376, 417] width 118 height 14
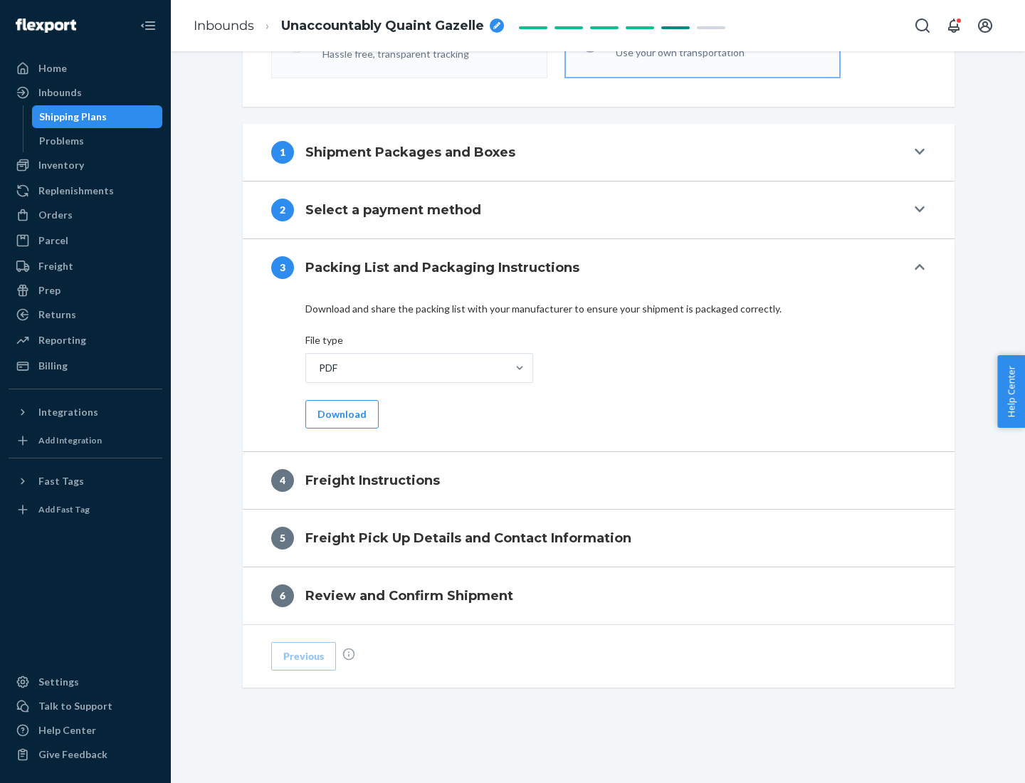
scroll to position [513, 0]
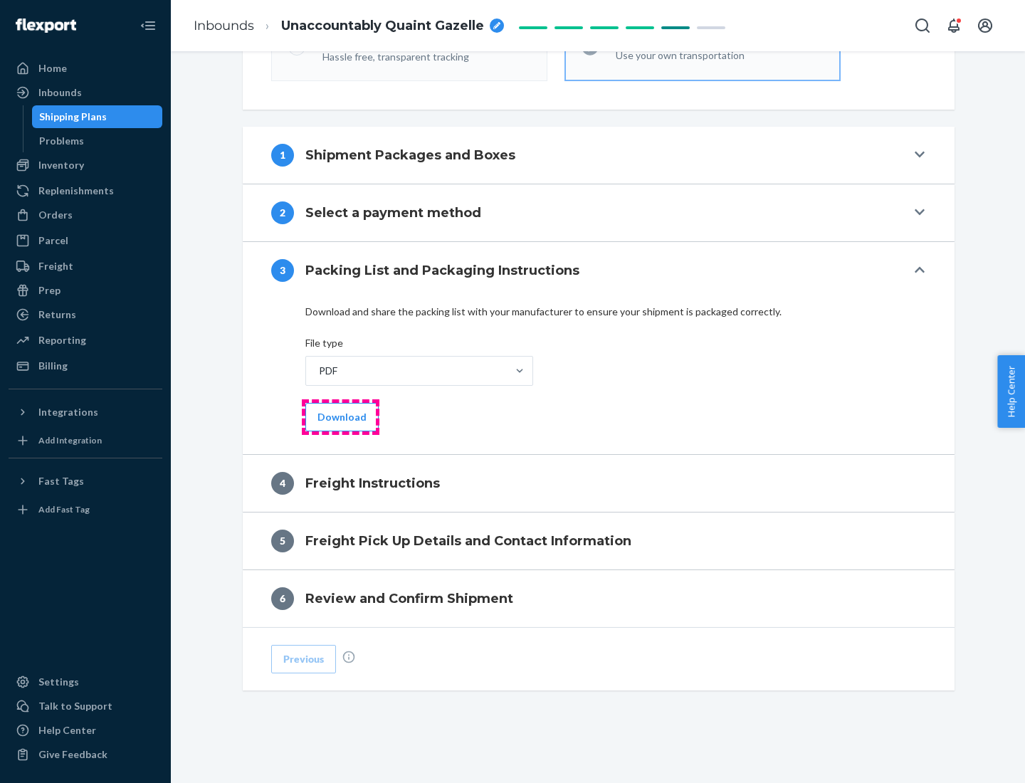
click at [340, 416] on button "Download" at bounding box center [341, 417] width 73 height 28
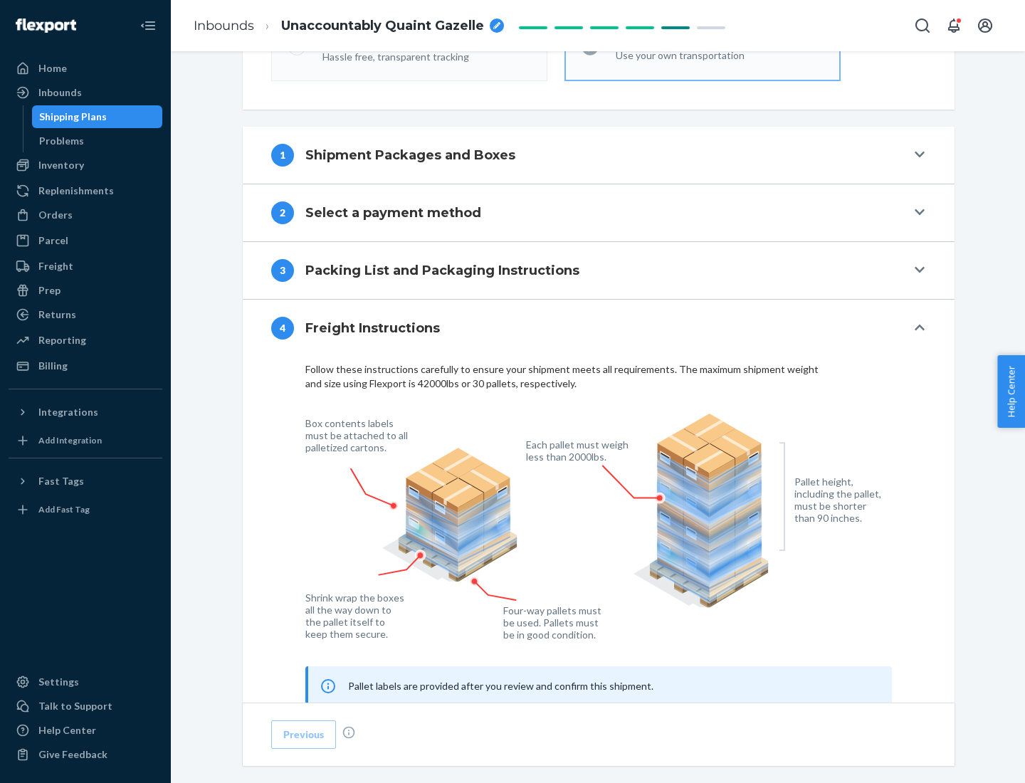
scroll to position [860, 0]
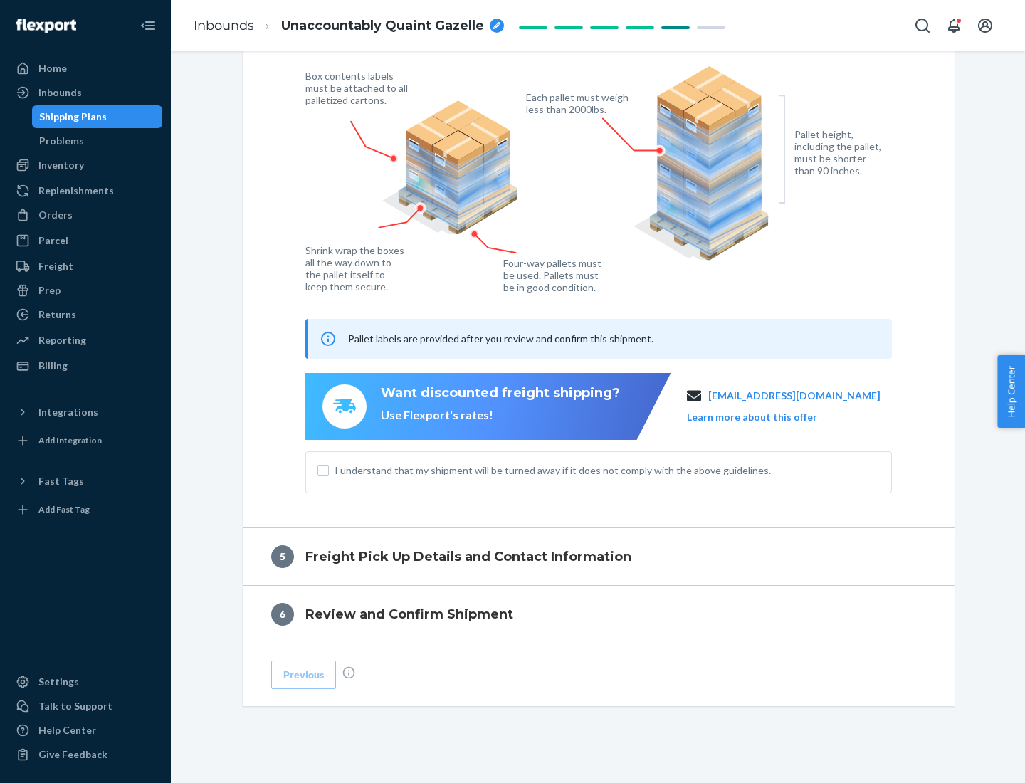
click at [769, 416] on button "Learn more about this offer" at bounding box center [752, 417] width 130 height 14
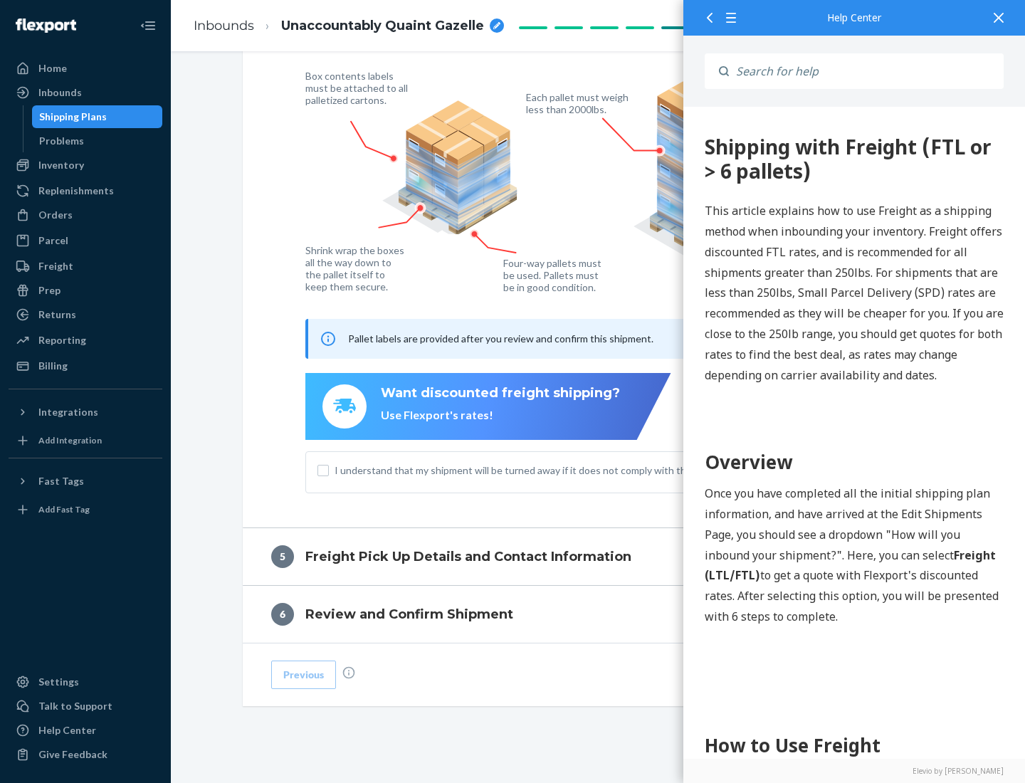
scroll to position [0, 0]
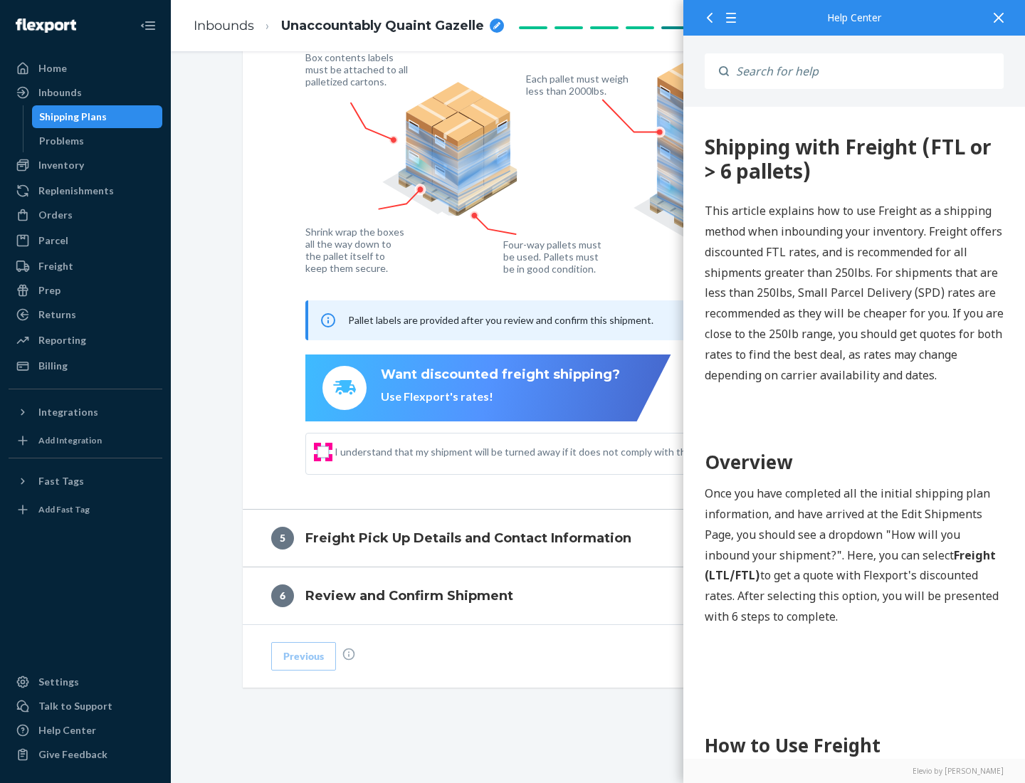
click at [323, 451] on input "I understand that my shipment will be turned away if it does not comply with th…" at bounding box center [322, 451] width 11 height 11
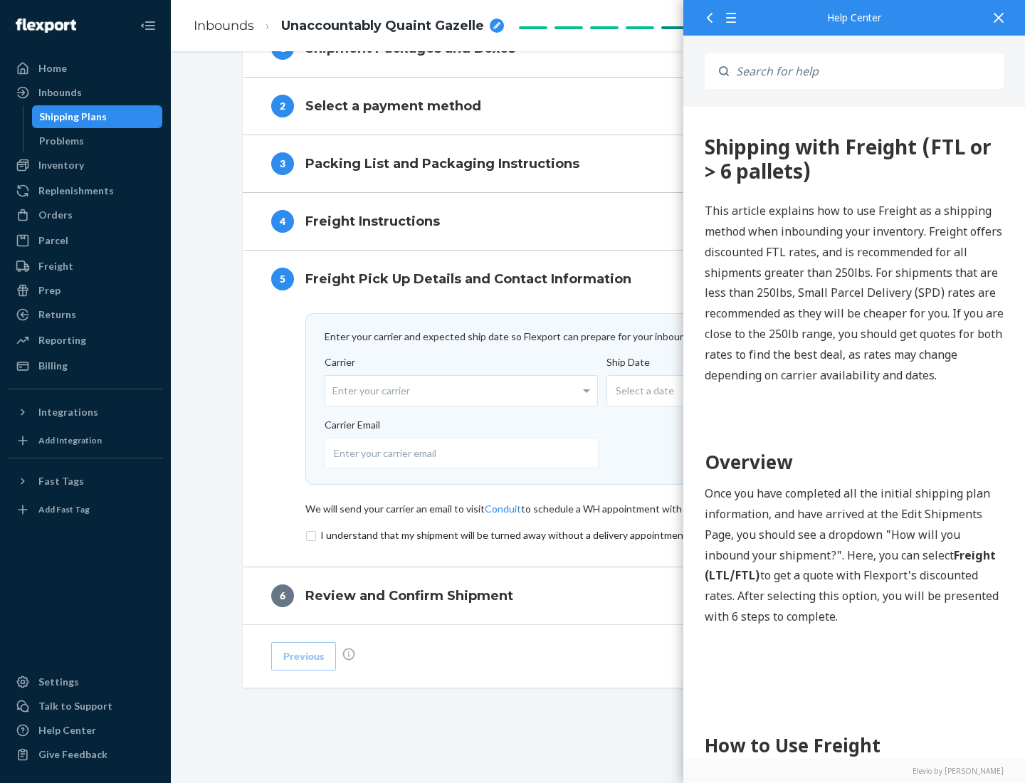
scroll to position [620, 0]
click at [599, 534] on input "checkbox" at bounding box center [598, 535] width 586 height 17
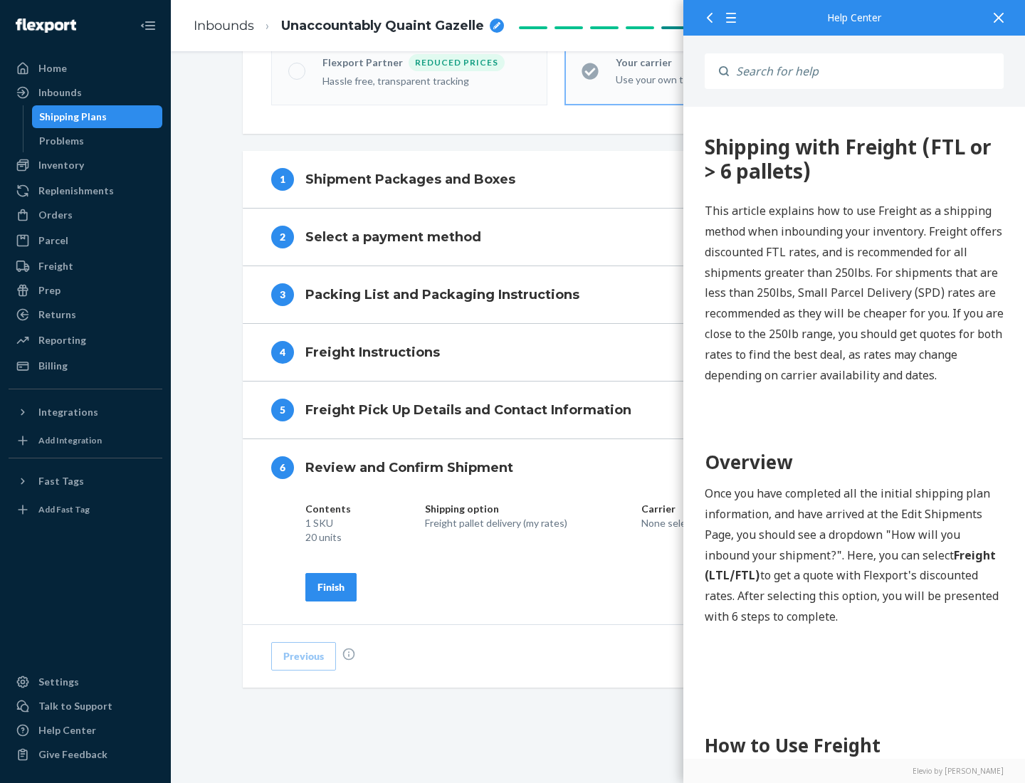
scroll to position [489, 0]
click at [331, 586] on div "Finish" at bounding box center [330, 587] width 27 height 14
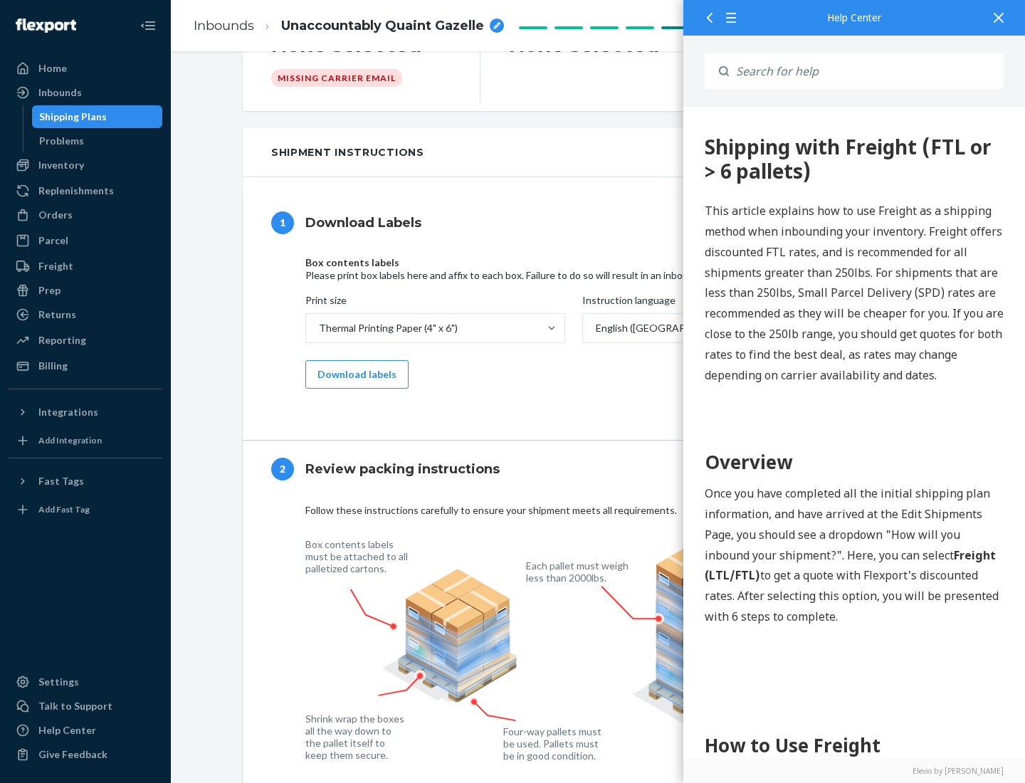
scroll to position [0, 0]
